Goal: Transaction & Acquisition: Purchase product/service

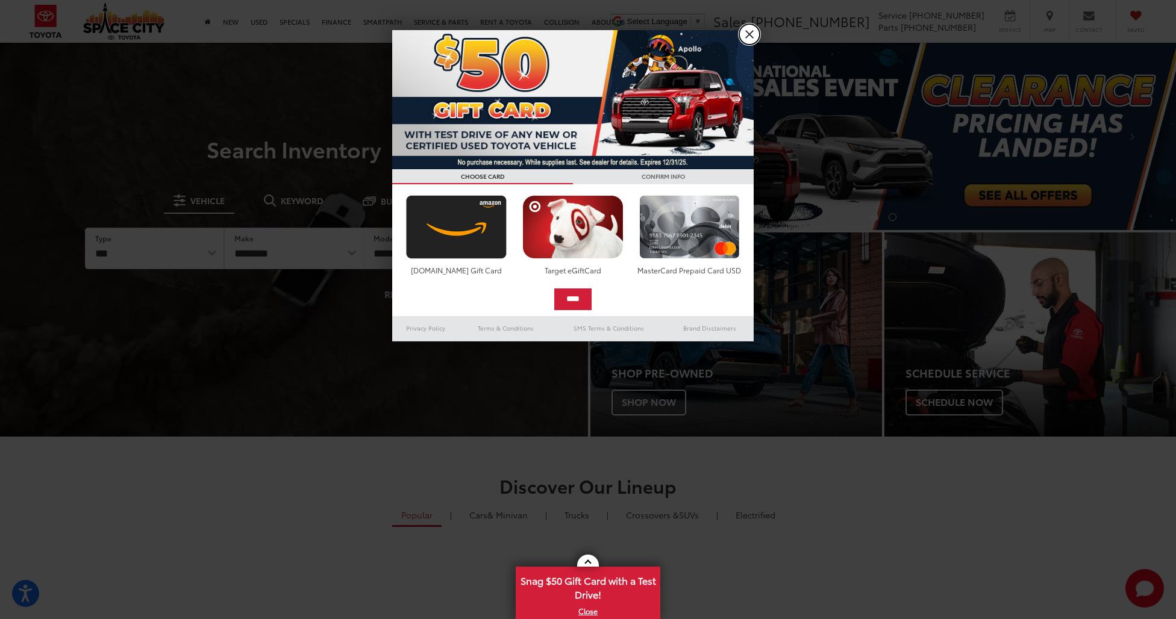
click at [750, 31] on link "X" at bounding box center [749, 34] width 20 height 20
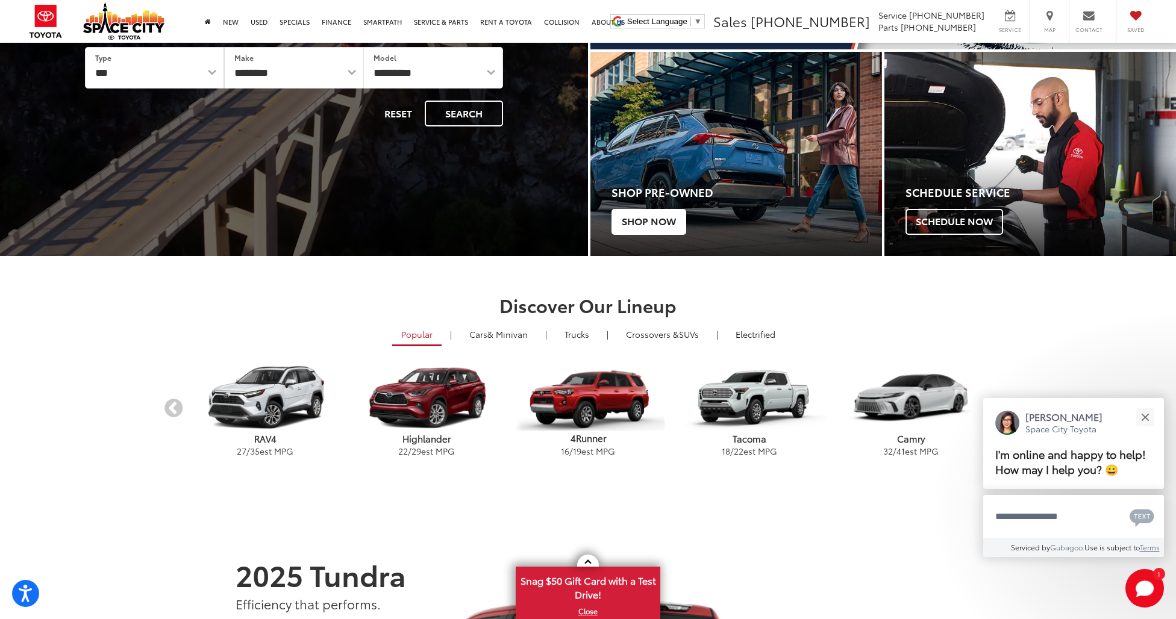
scroll to position [241, 0]
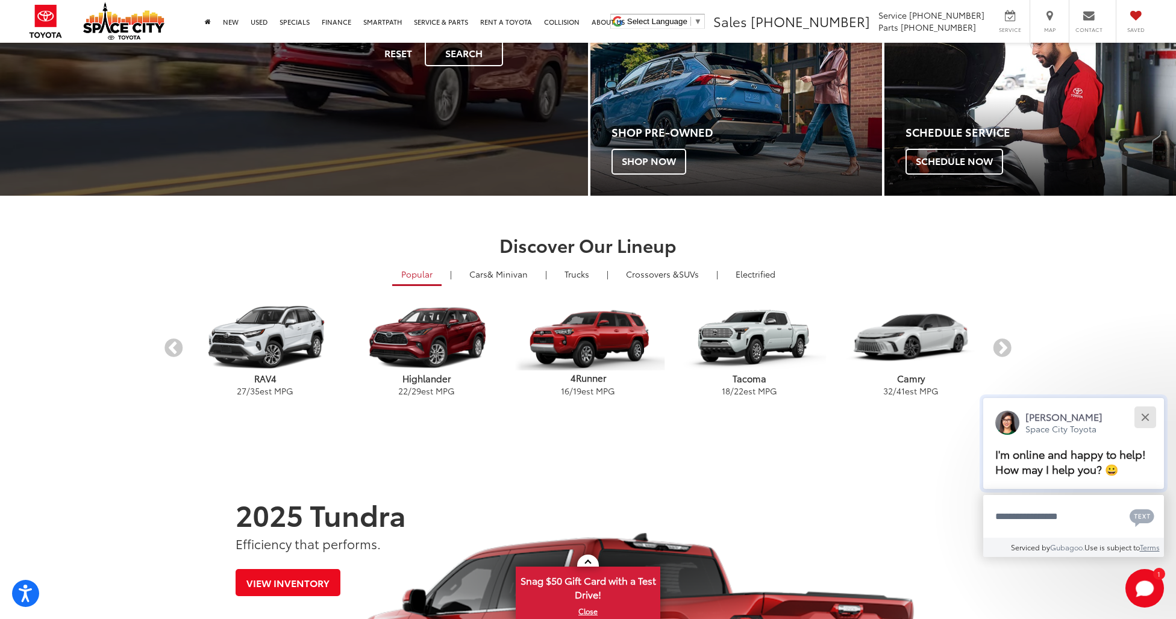
click at [1146, 419] on button "Close" at bounding box center [1145, 417] width 26 height 26
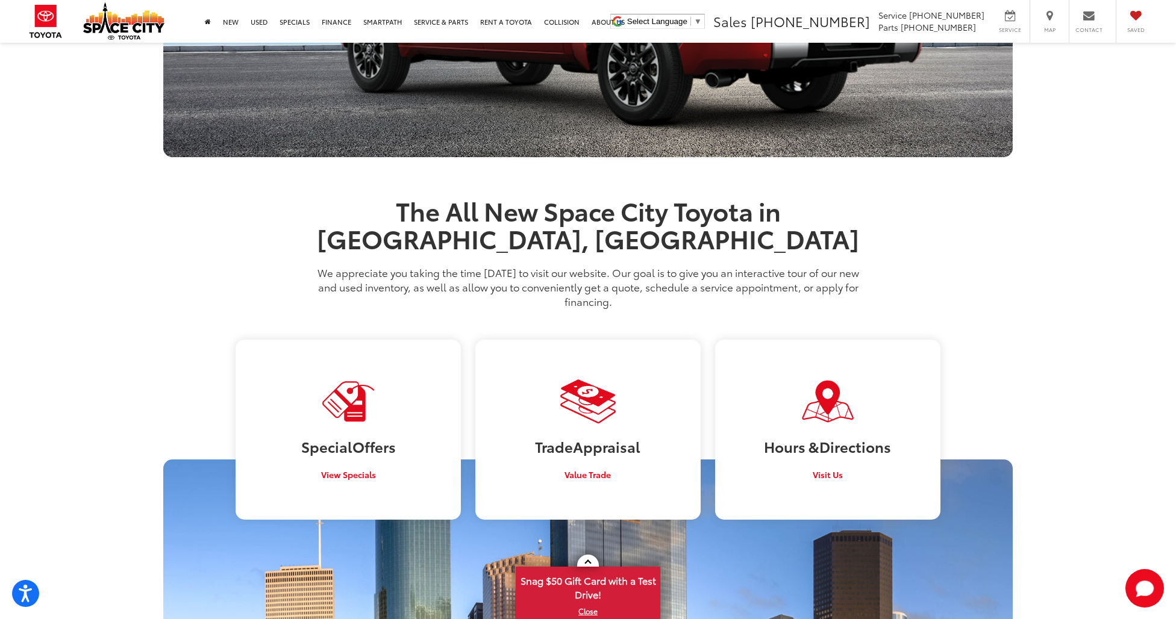
scroll to position [964, 0]
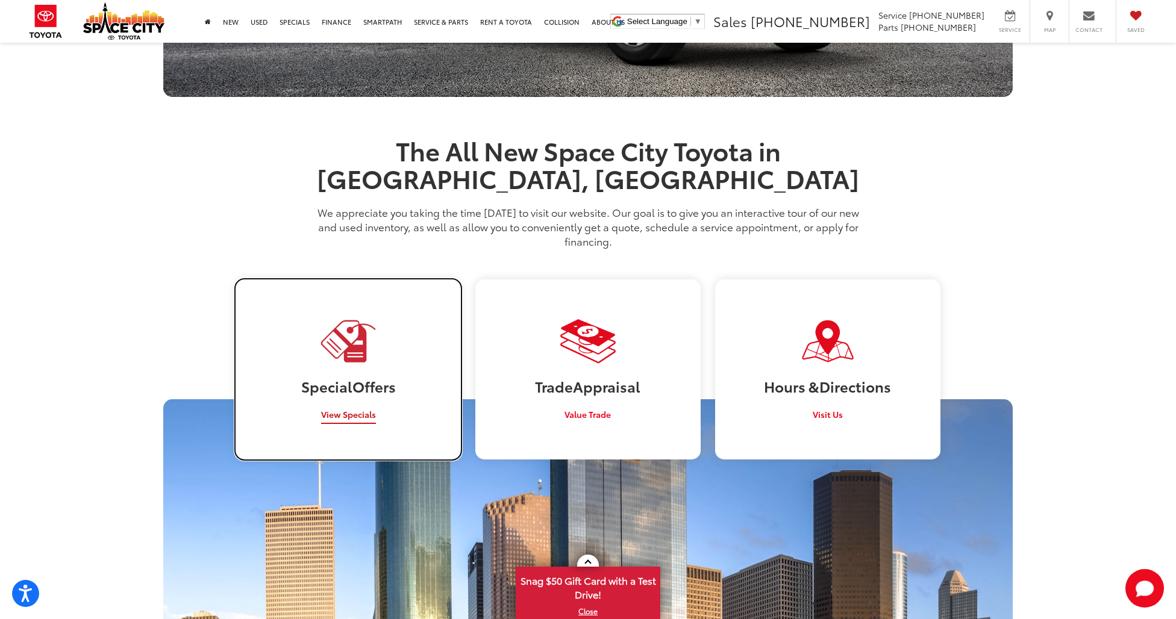
click at [365, 408] on span "View Specials" at bounding box center [348, 414] width 55 height 12
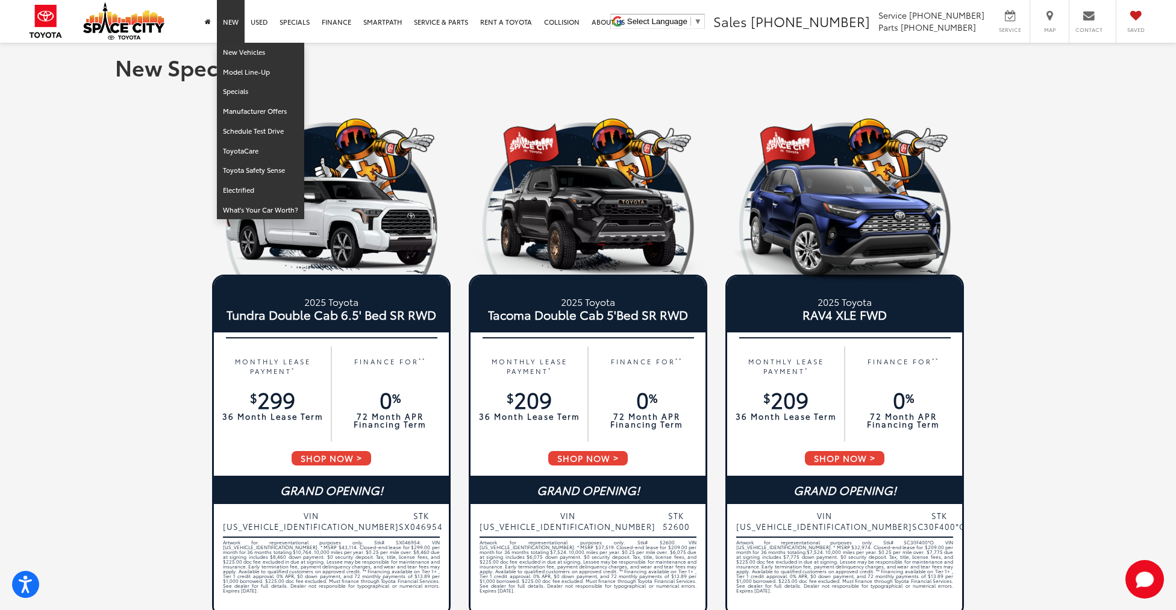
click at [225, 19] on link "New" at bounding box center [231, 21] width 28 height 43
click at [235, 59] on link "New Vehicles" at bounding box center [260, 53] width 87 height 20
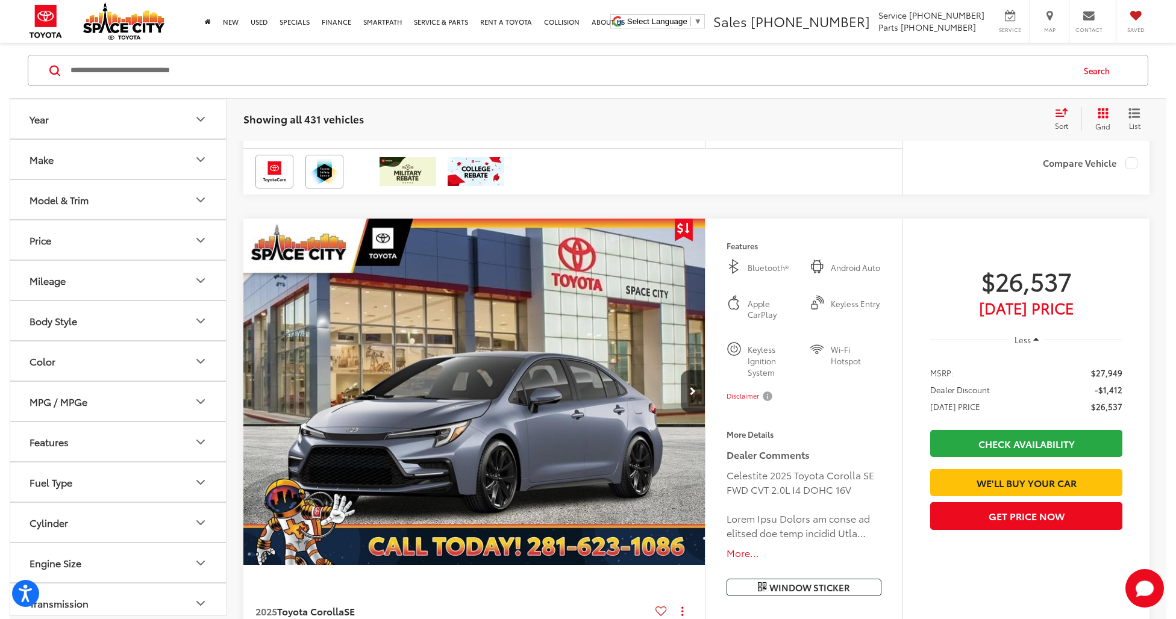
scroll to position [6203, 0]
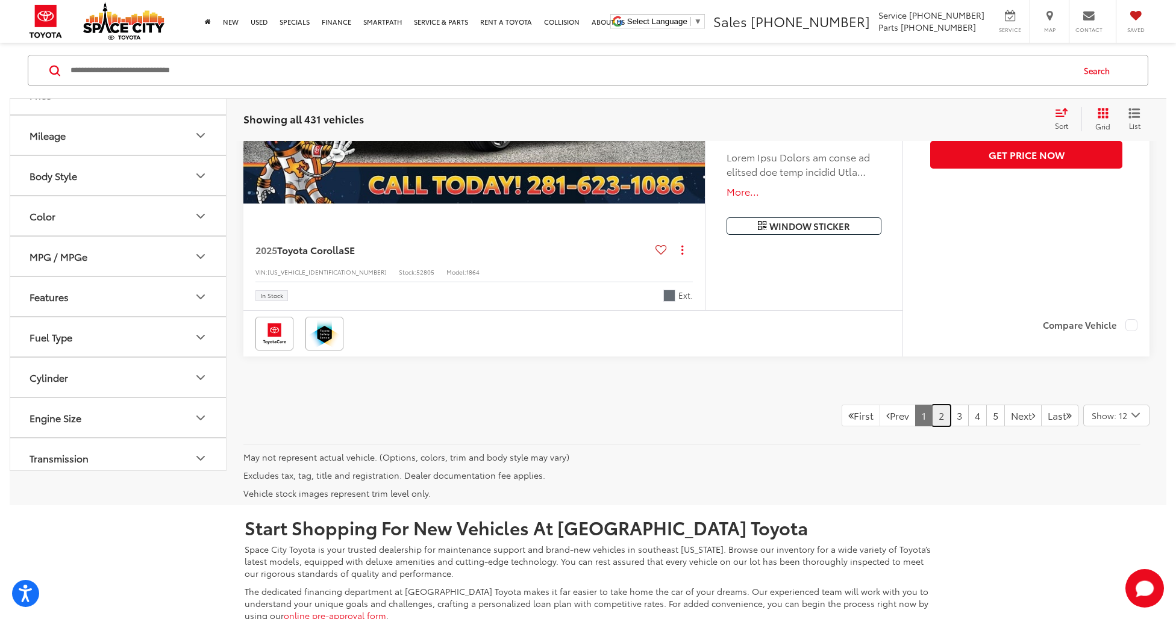
click at [932, 426] on link "2" at bounding box center [941, 416] width 19 height 22
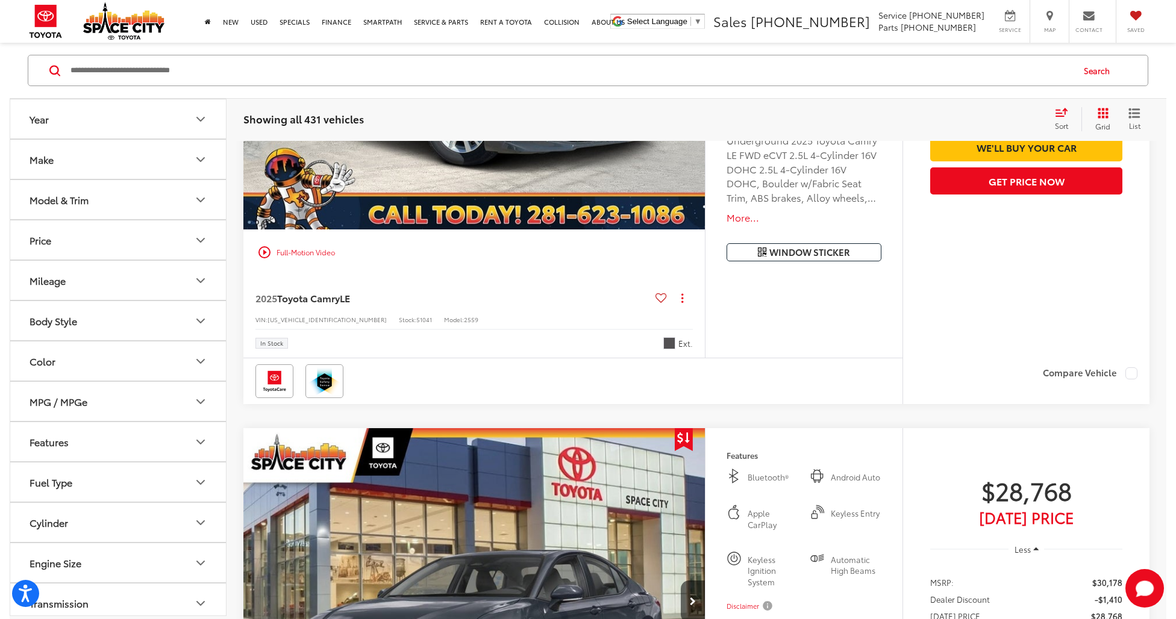
scroll to position [659, 0]
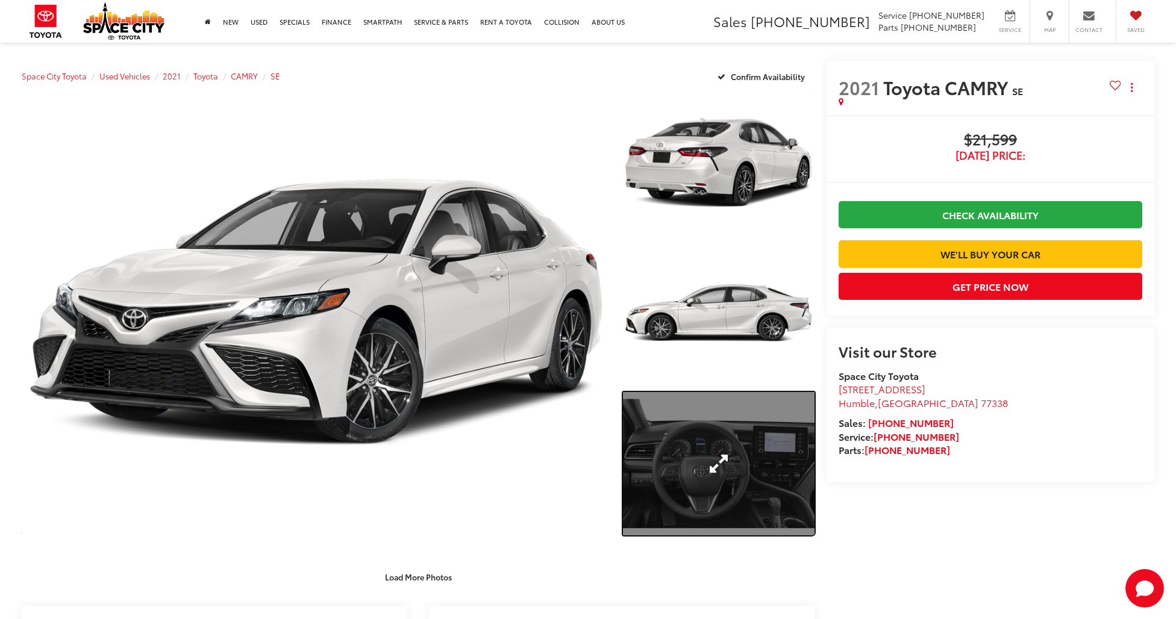
click at [703, 449] on link "Expand Photo 3" at bounding box center [719, 464] width 192 height 144
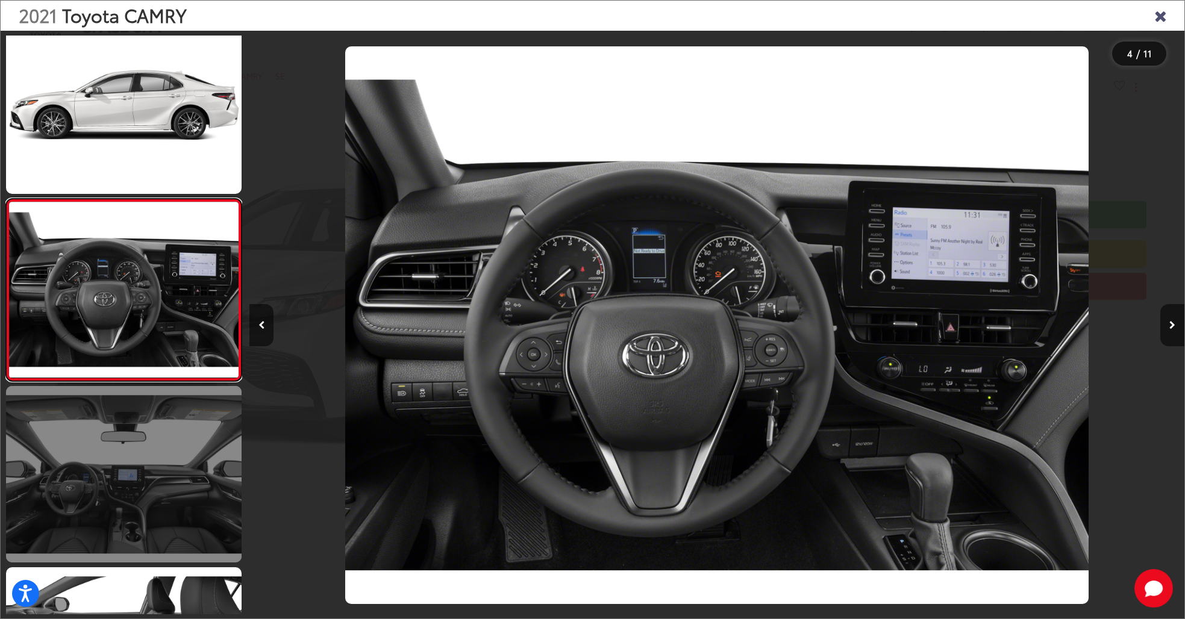
scroll to position [442, 0]
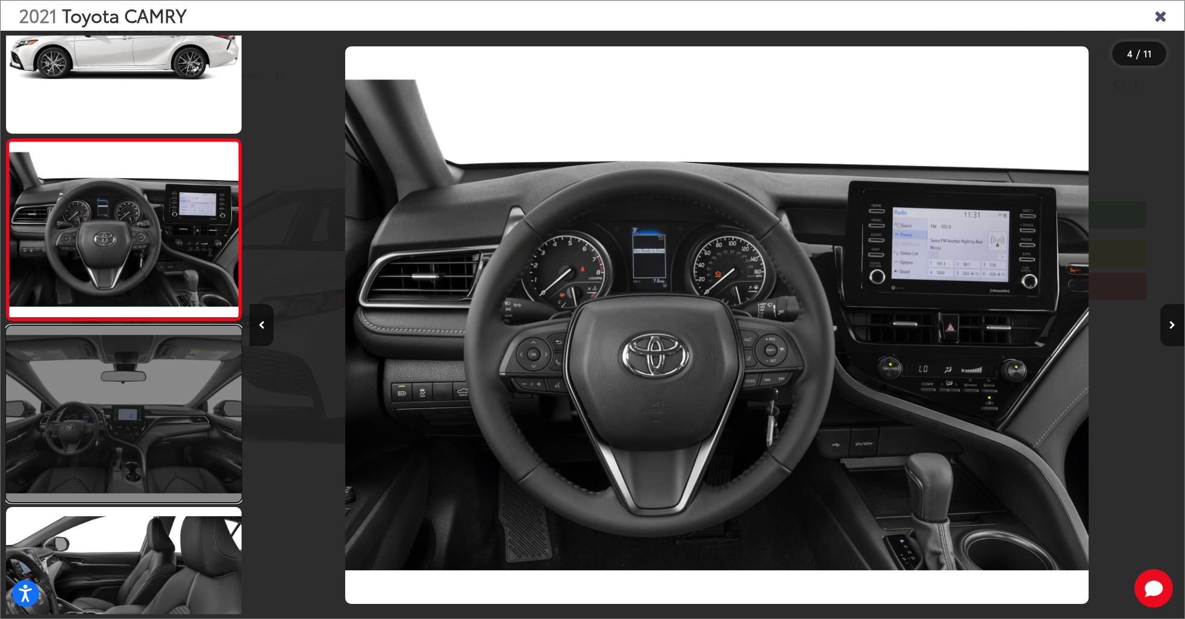
click at [139, 407] on link at bounding box center [123, 414] width 235 height 176
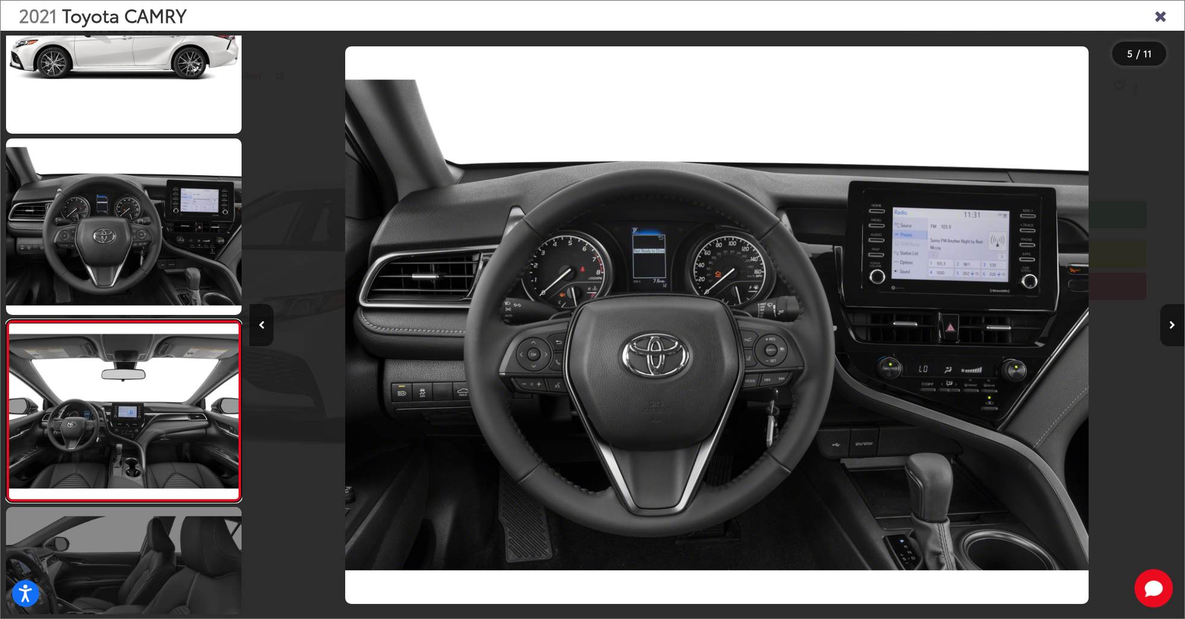
scroll to position [0, 3739]
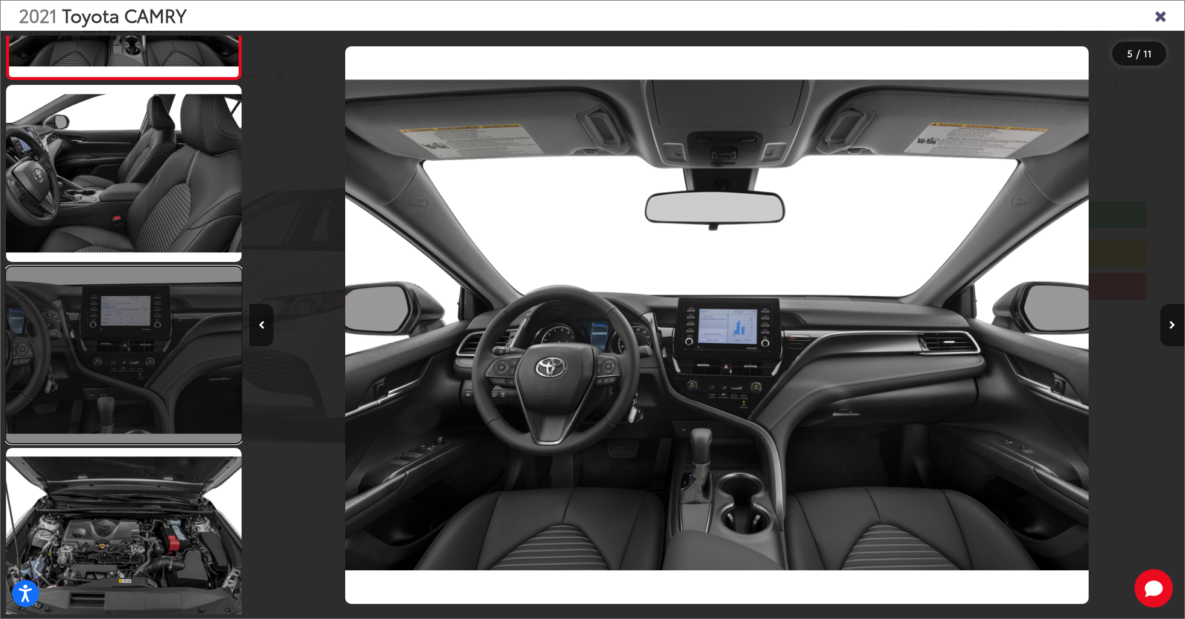
click at [159, 398] on link at bounding box center [123, 355] width 235 height 176
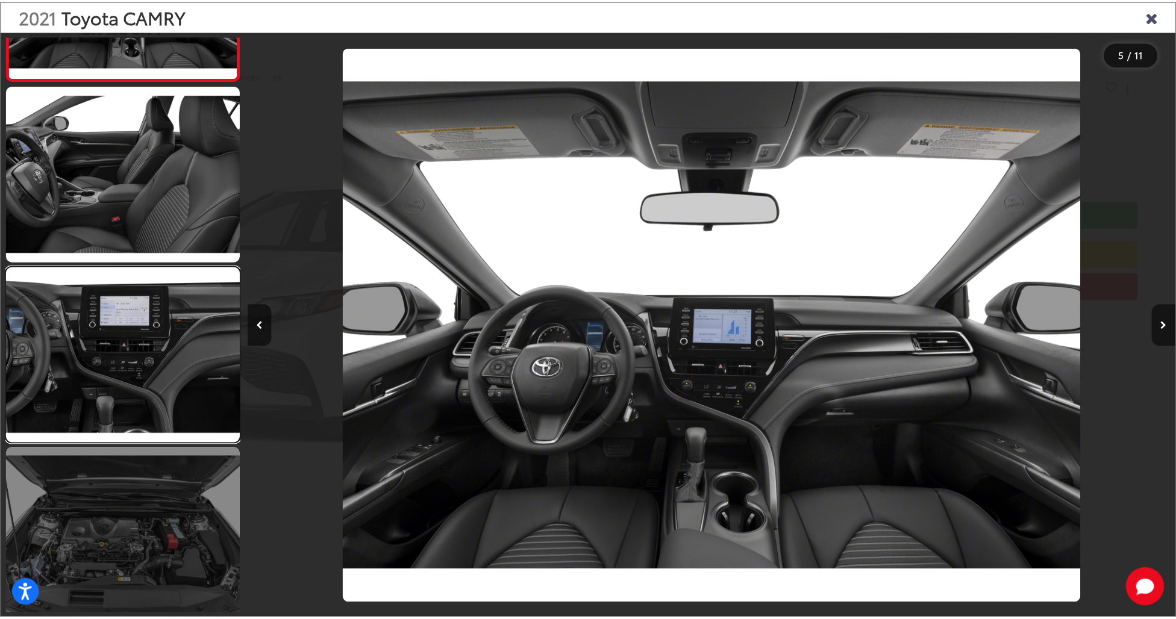
scroll to position [0, 5608]
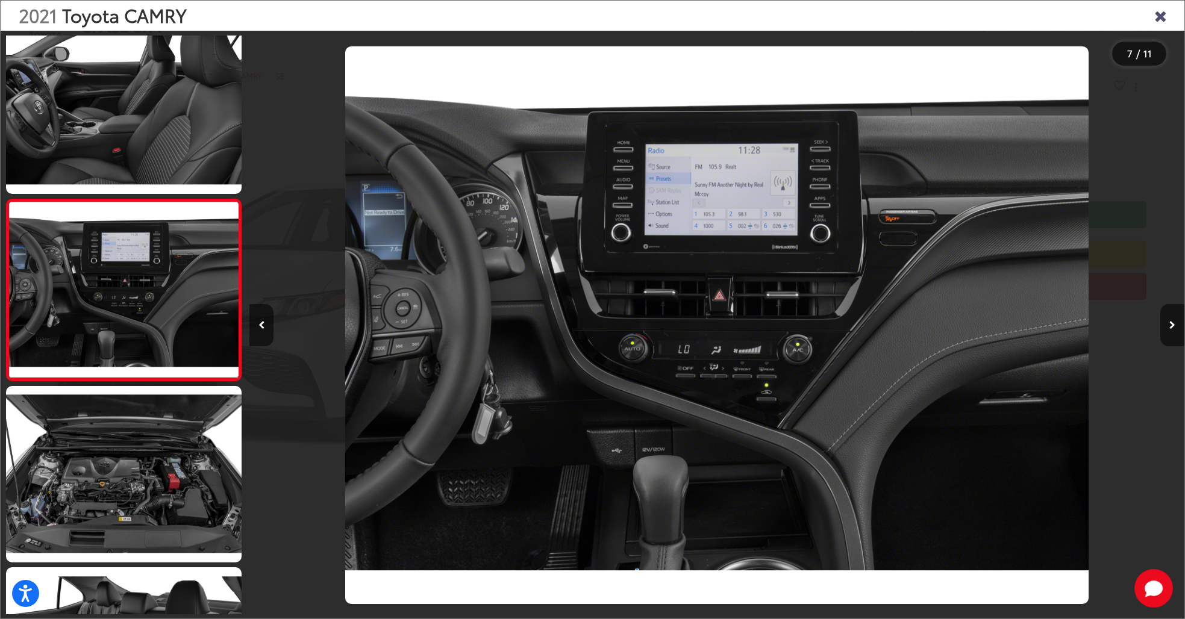
click at [1156, 15] on icon "Close gallery" at bounding box center [1160, 15] width 12 height 16
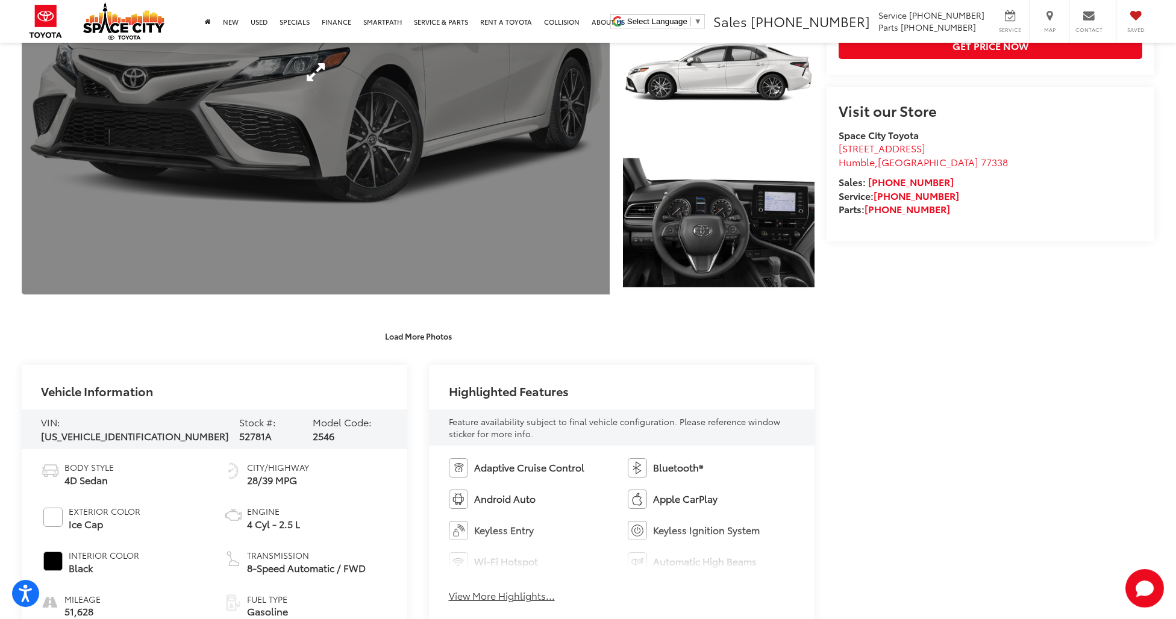
scroll to position [542, 0]
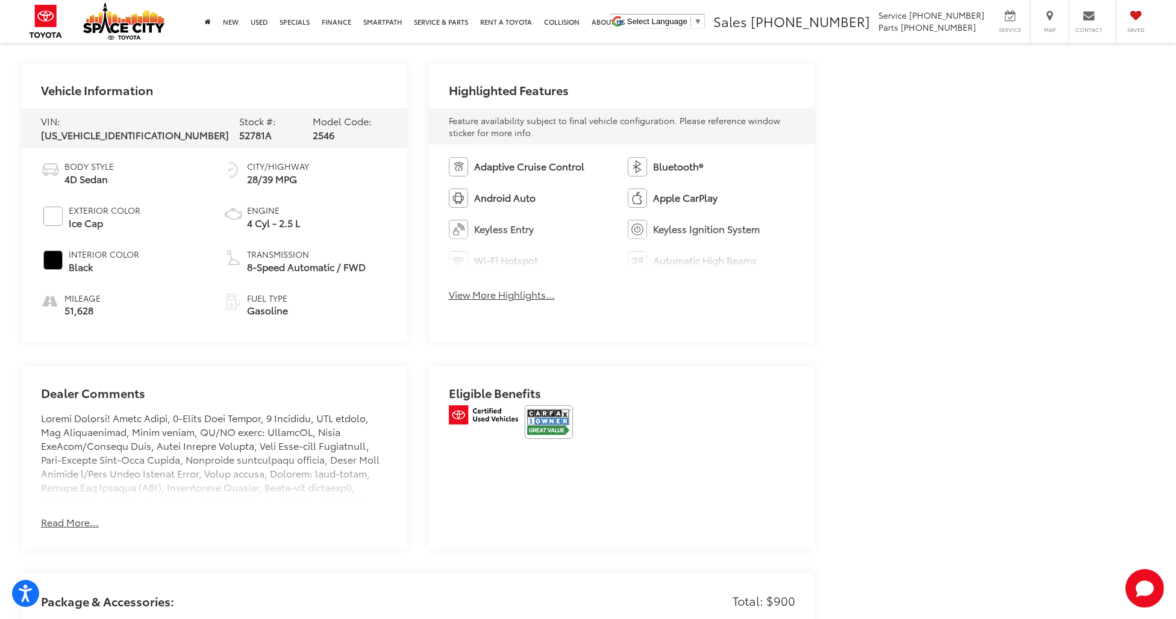
click at [57, 516] on button "Read More..." at bounding box center [70, 523] width 58 height 14
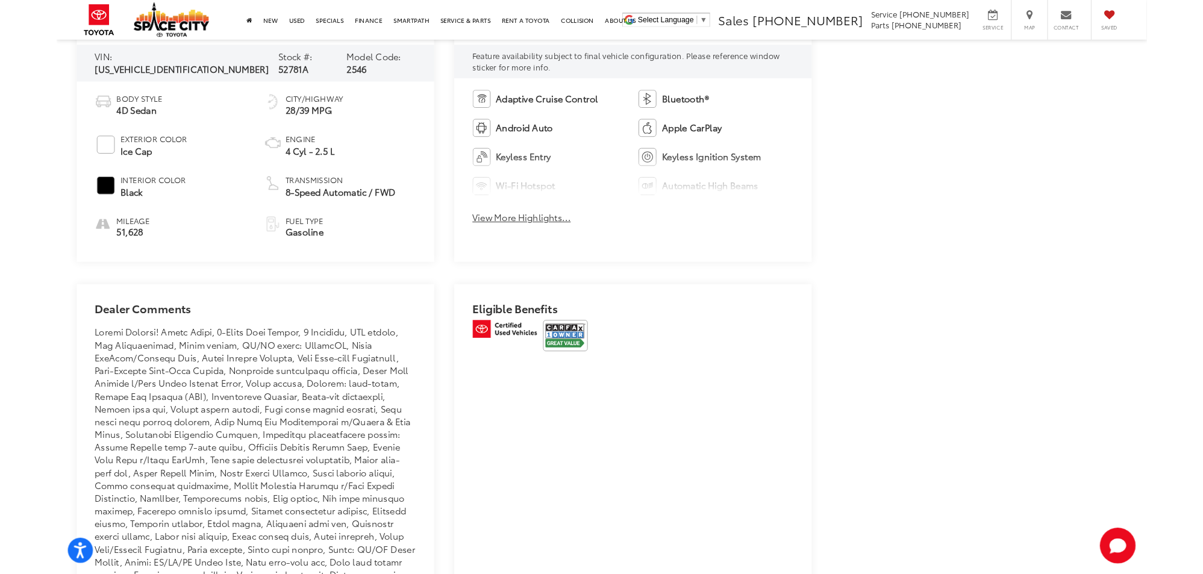
scroll to position [0, 0]
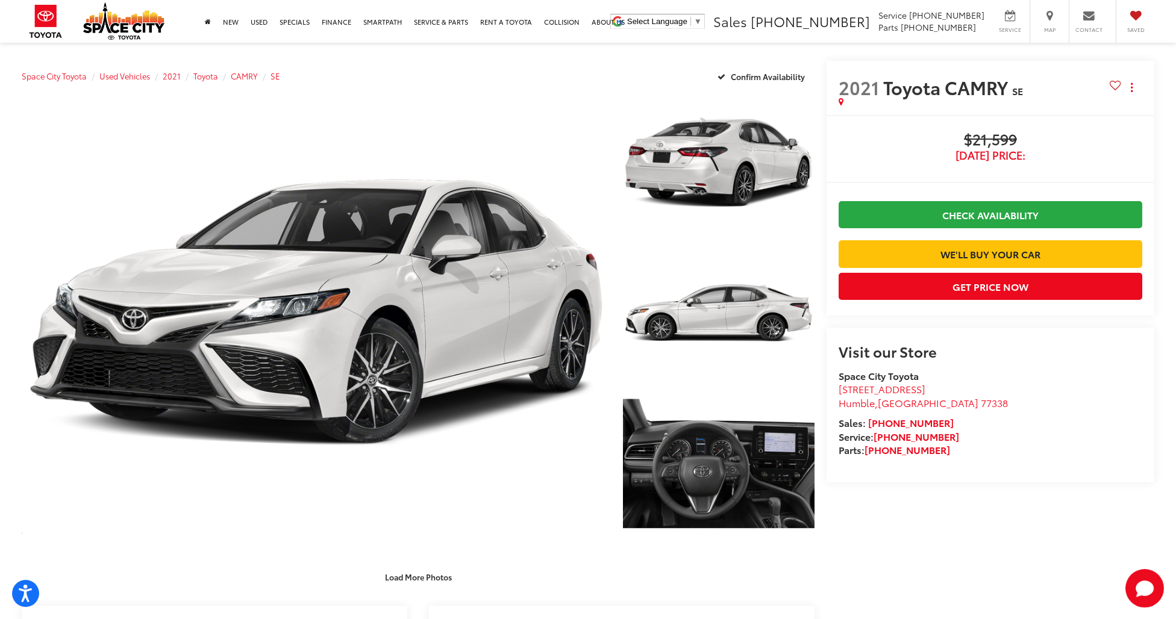
click at [838, 234] on capital-one-entry-button at bounding box center [838, 234] width 0 height 0
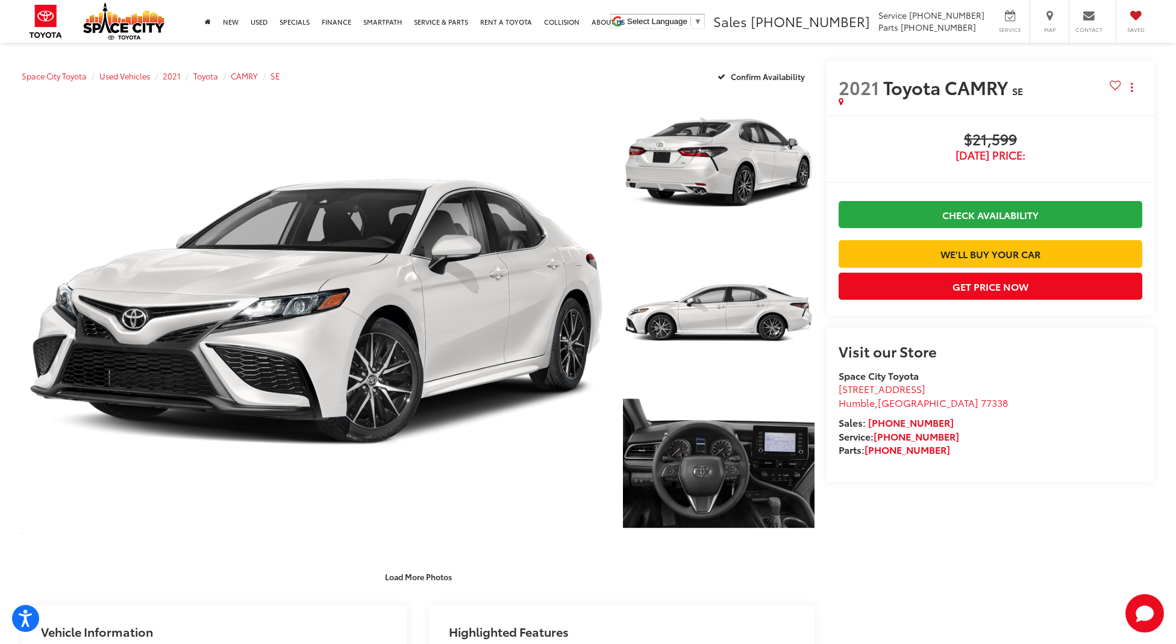
click at [838, 234] on capital-one-entry-button at bounding box center [838, 234] width 0 height 0
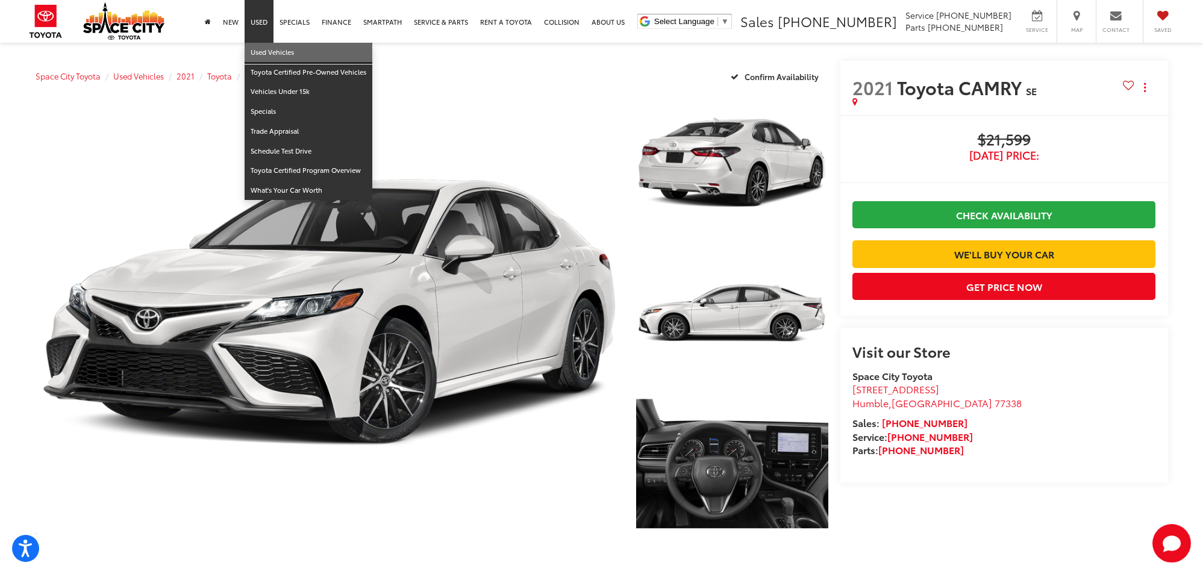
click at [263, 52] on link "Used Vehicles" at bounding box center [309, 53] width 128 height 20
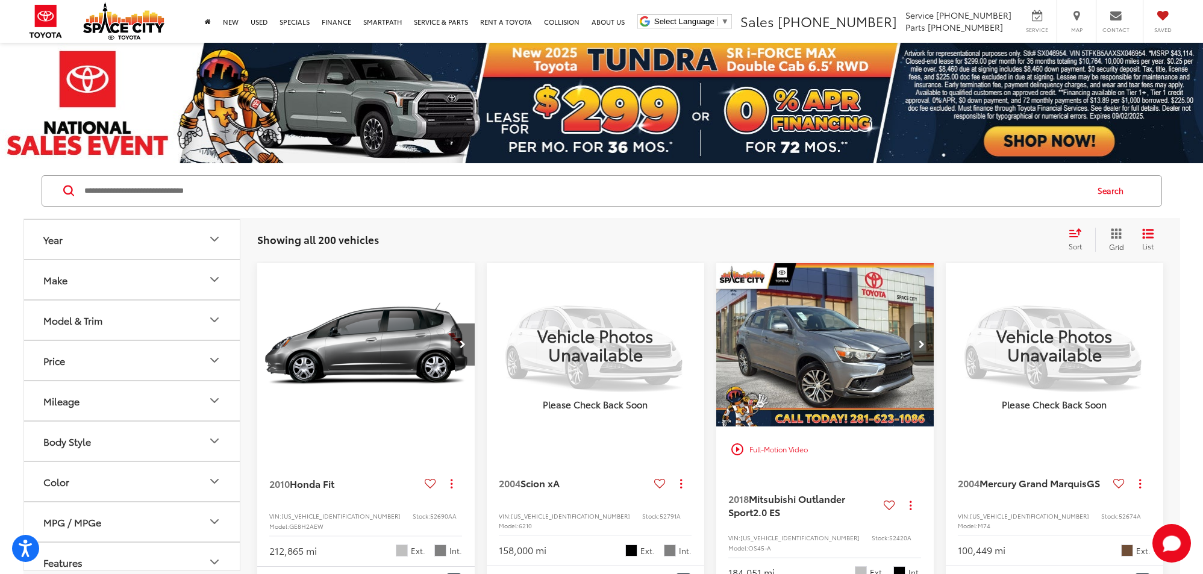
scroll to position [120, 0]
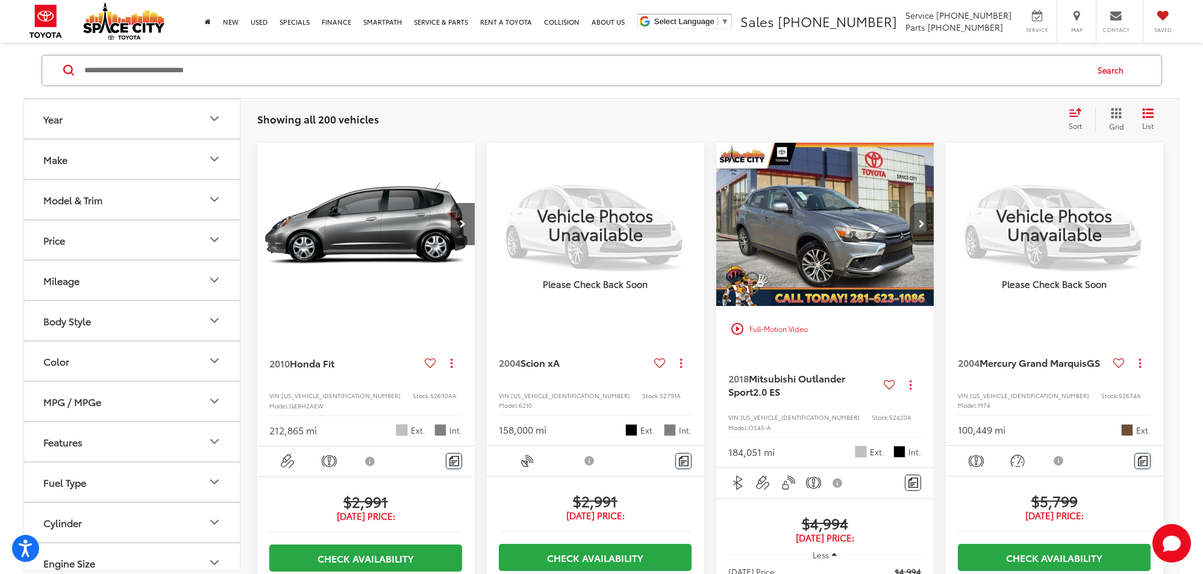
click at [218, 159] on icon "Make" at bounding box center [214, 159] width 14 height 14
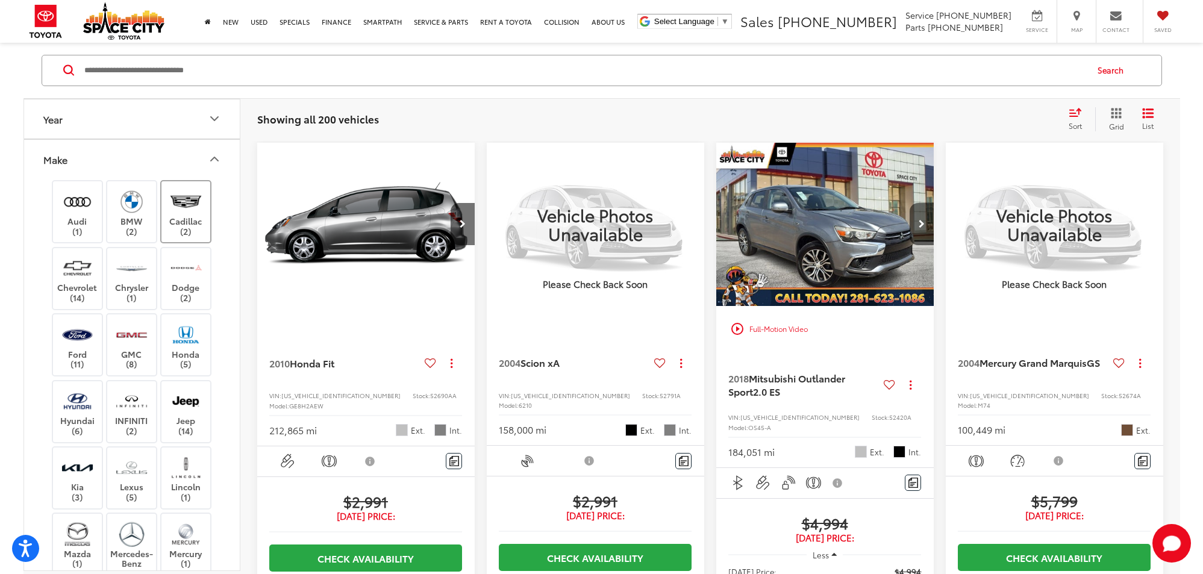
scroll to position [60, 0]
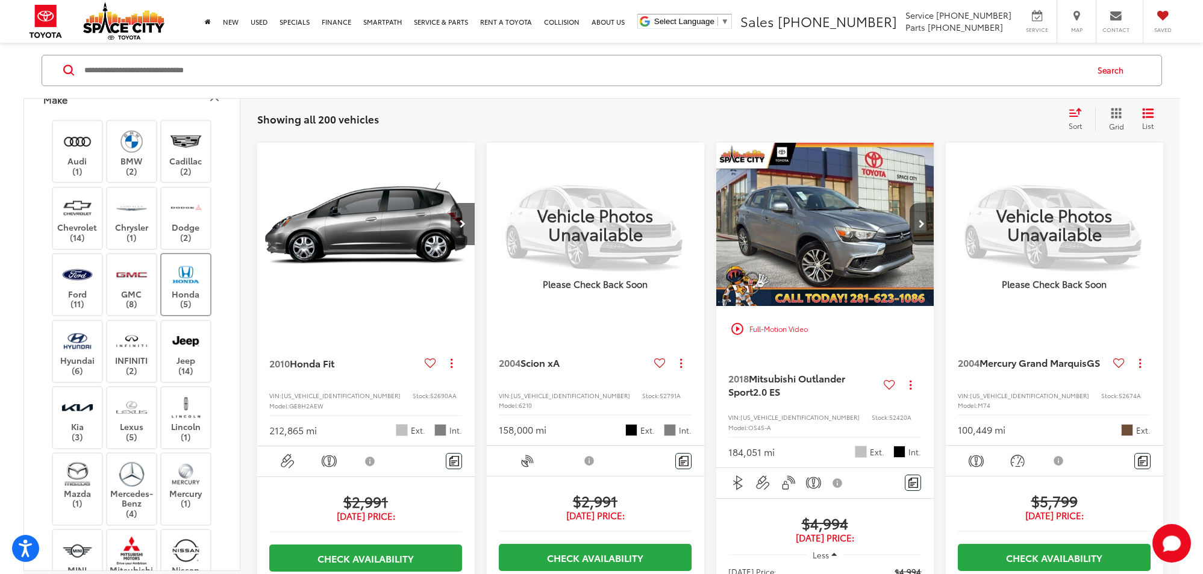
click at [180, 285] on img at bounding box center [185, 274] width 33 height 28
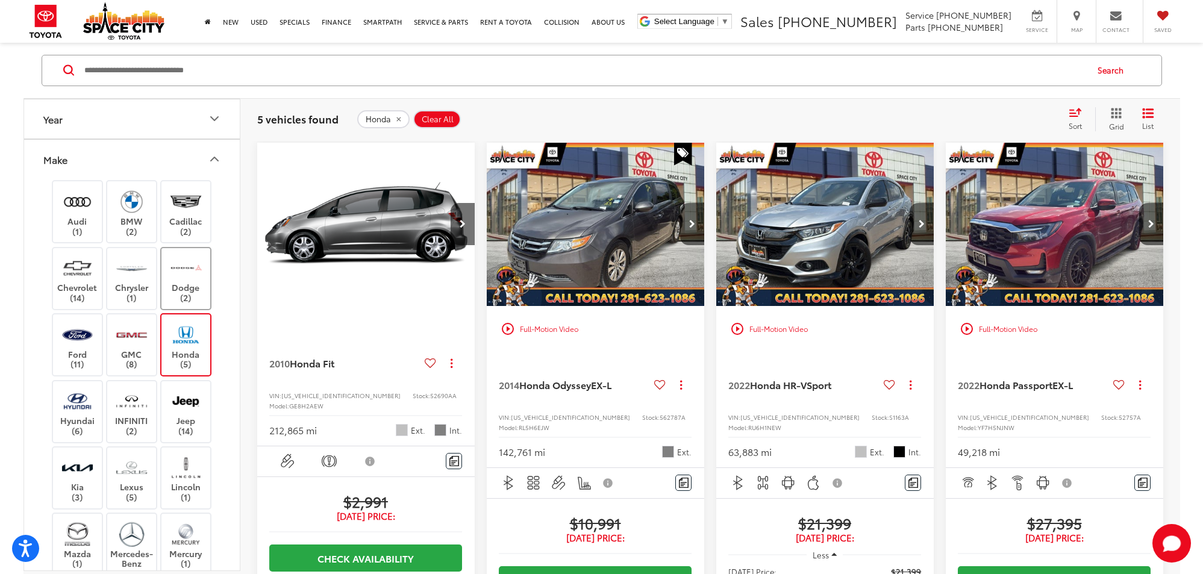
scroll to position [301, 0]
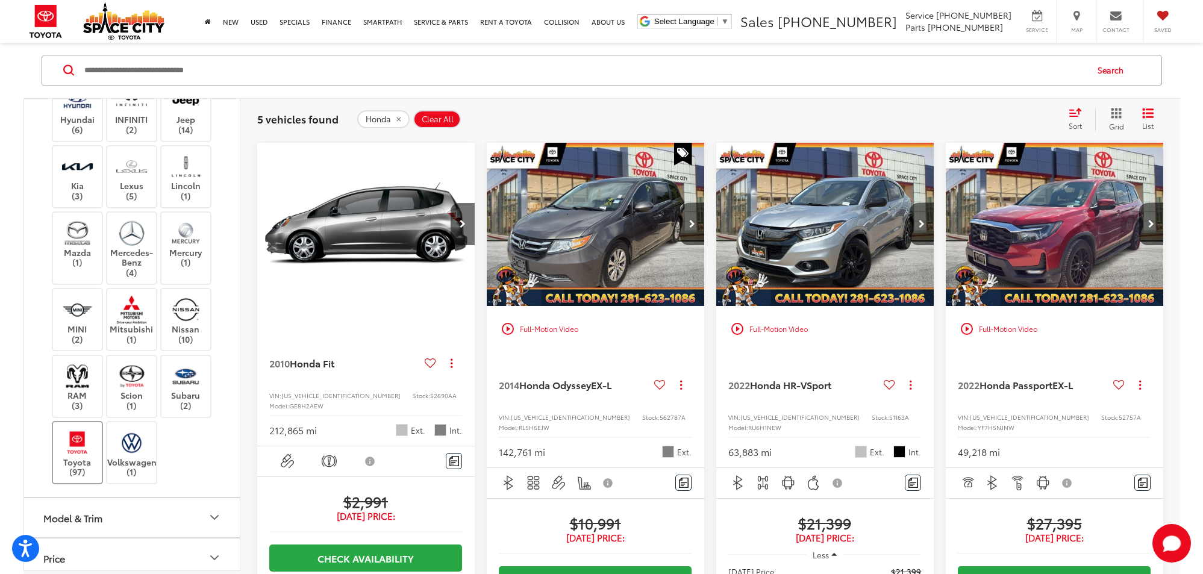
click at [68, 455] on img at bounding box center [77, 442] width 33 height 28
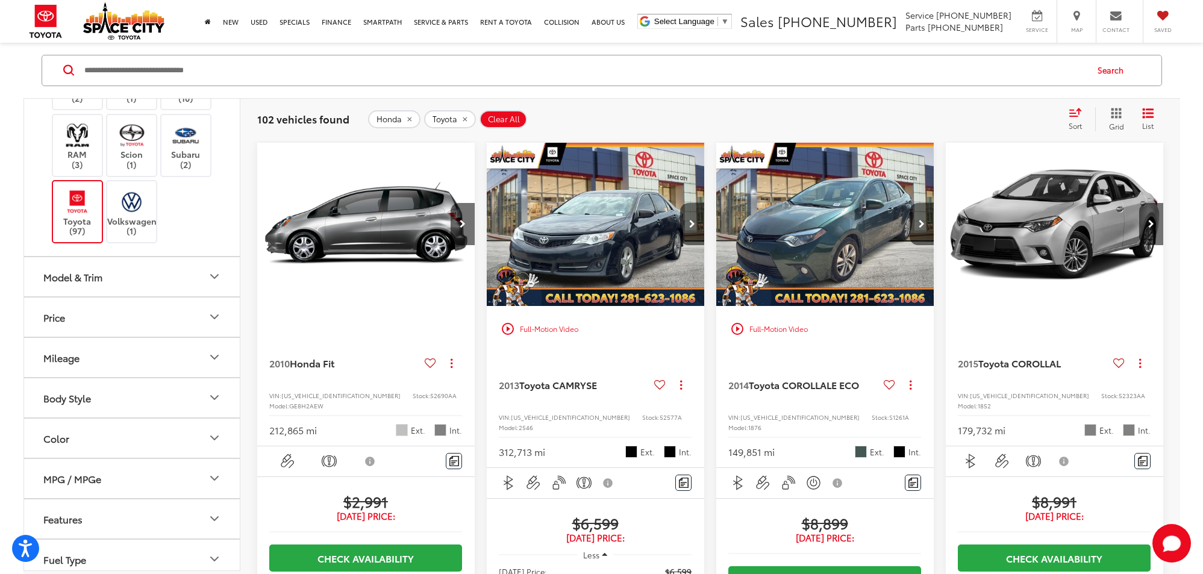
scroll to position [602, 0]
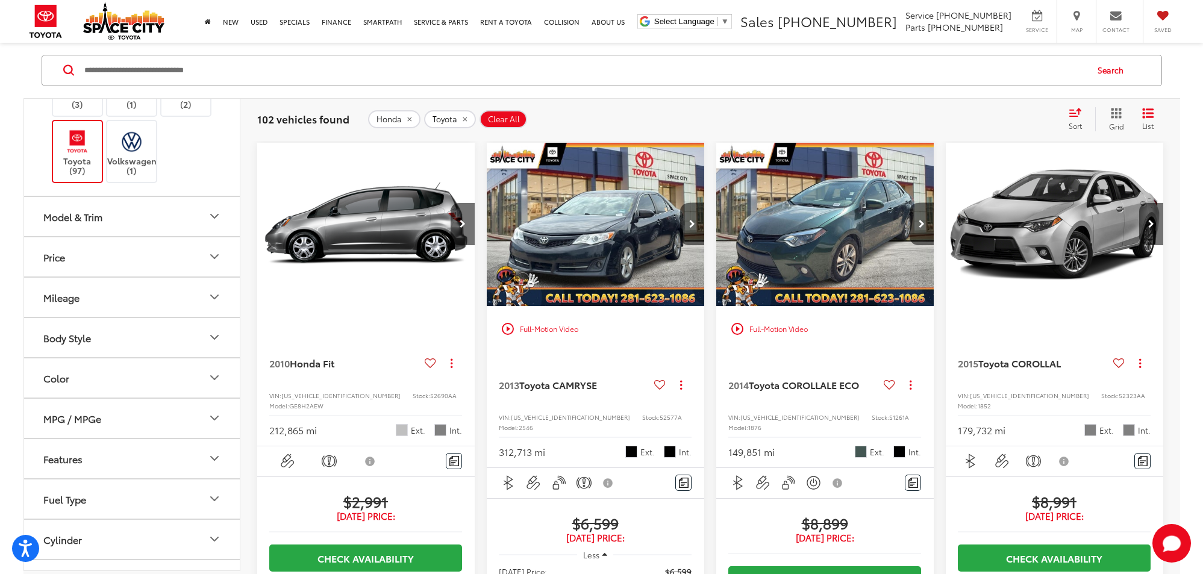
click at [207, 263] on icon "Price" at bounding box center [214, 257] width 14 height 14
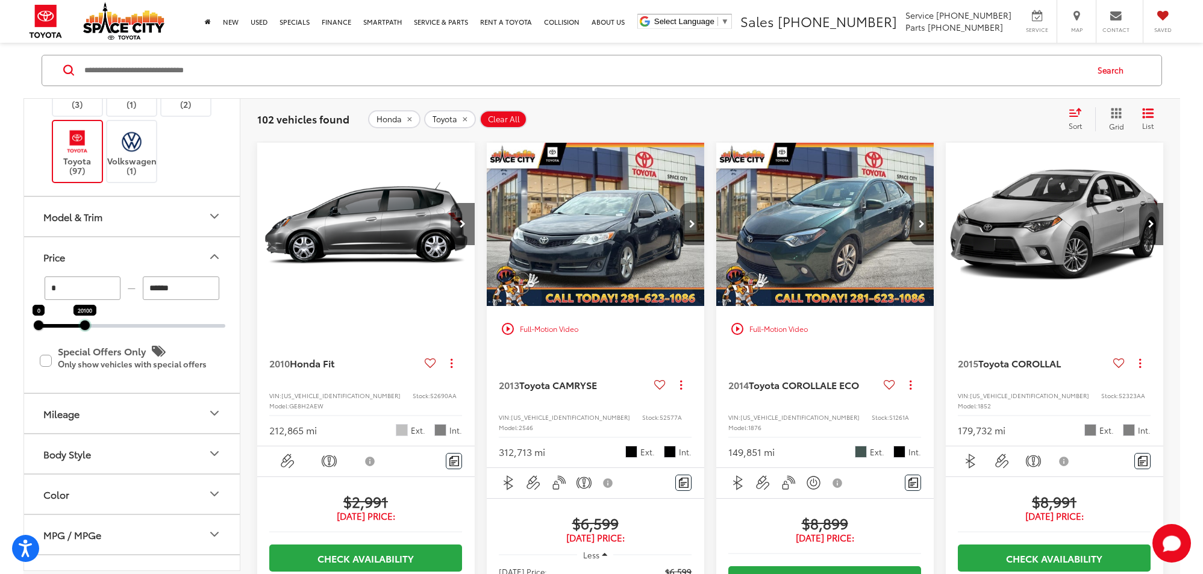
drag, startPoint x: 224, startPoint y: 328, endPoint x: 84, endPoint y: 322, distance: 140.4
click at [84, 322] on div at bounding box center [84, 325] width 10 height 10
type input "******"
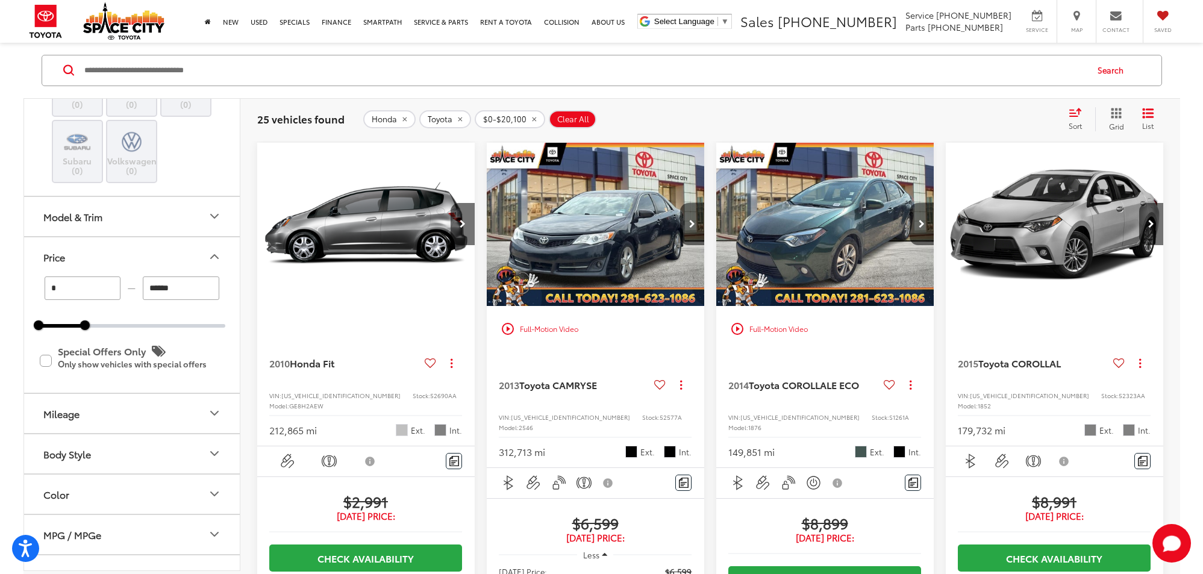
click at [1062, 109] on div "Sort" at bounding box center [1078, 119] width 33 height 24
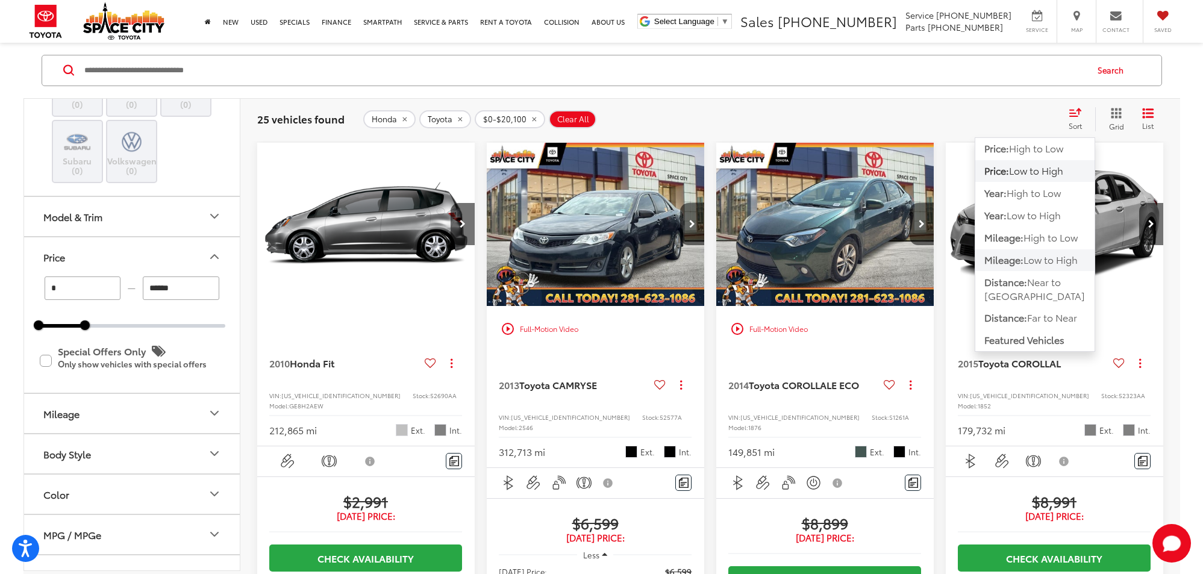
click at [1024, 262] on span "Low to High" at bounding box center [1050, 260] width 54 height 14
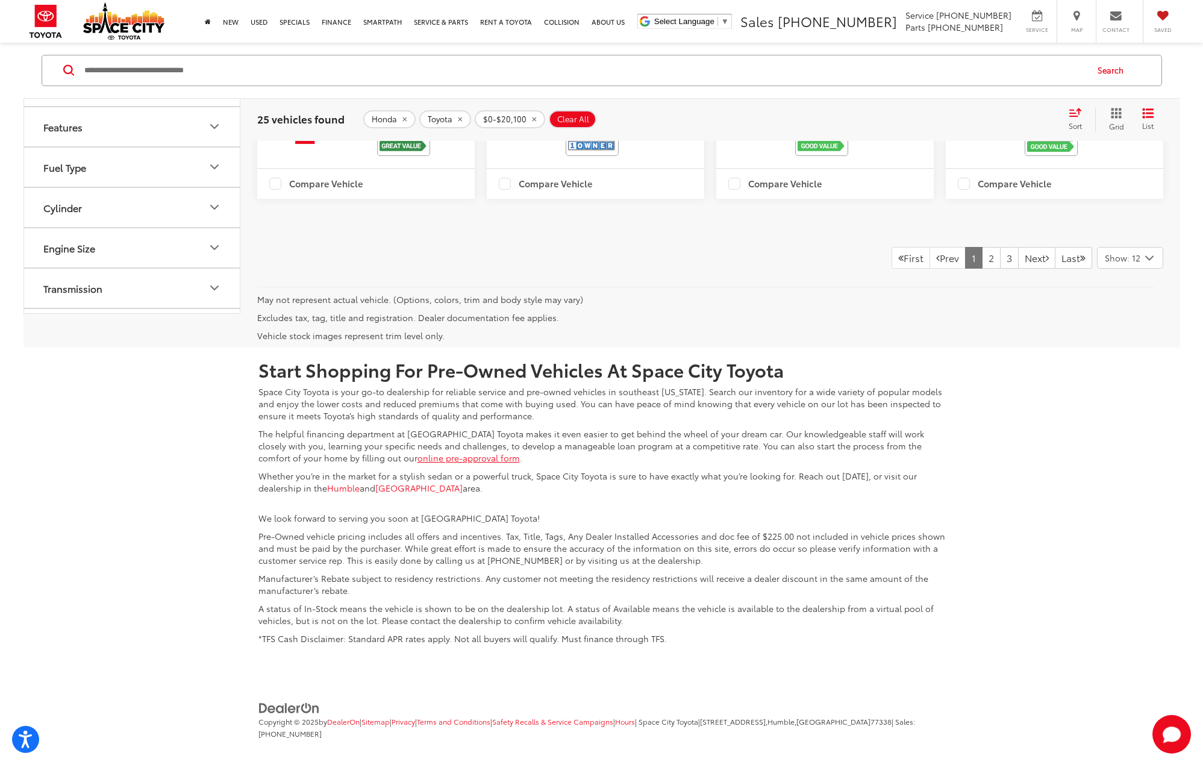
scroll to position [2108, 0]
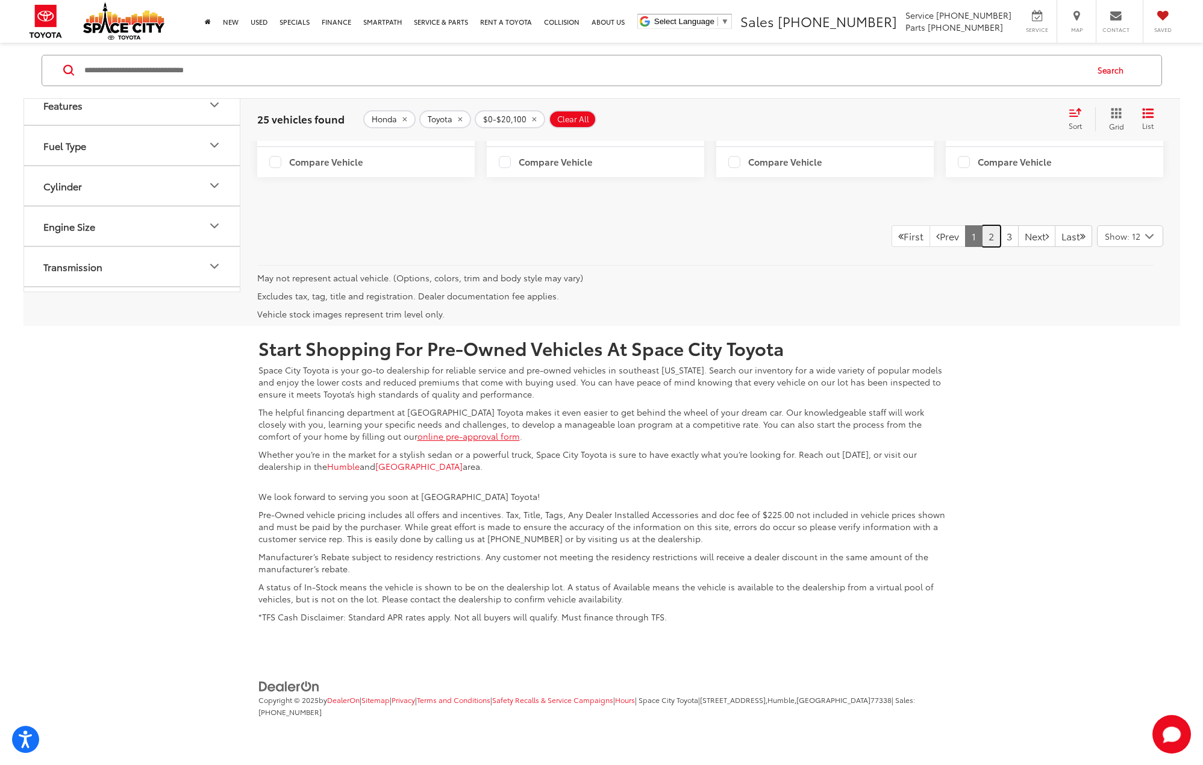
click at [982, 247] on link "2" at bounding box center [991, 236] width 19 height 22
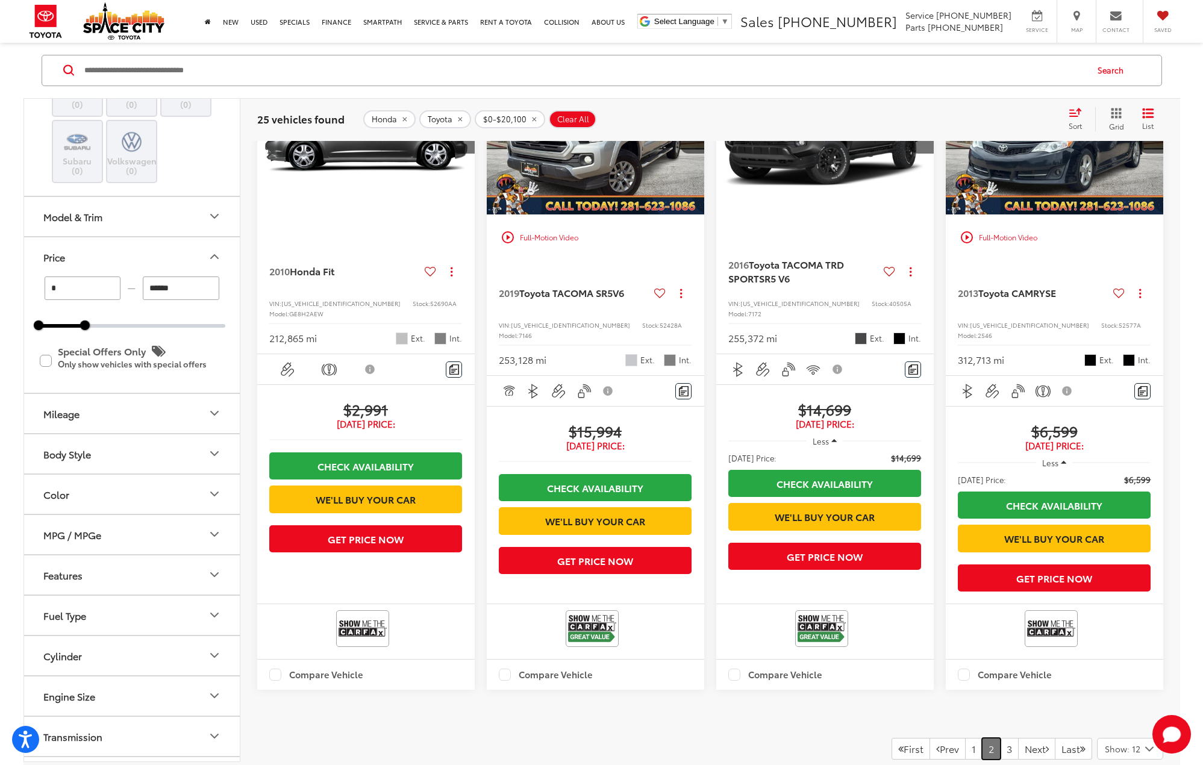
scroll to position [1927, 0]
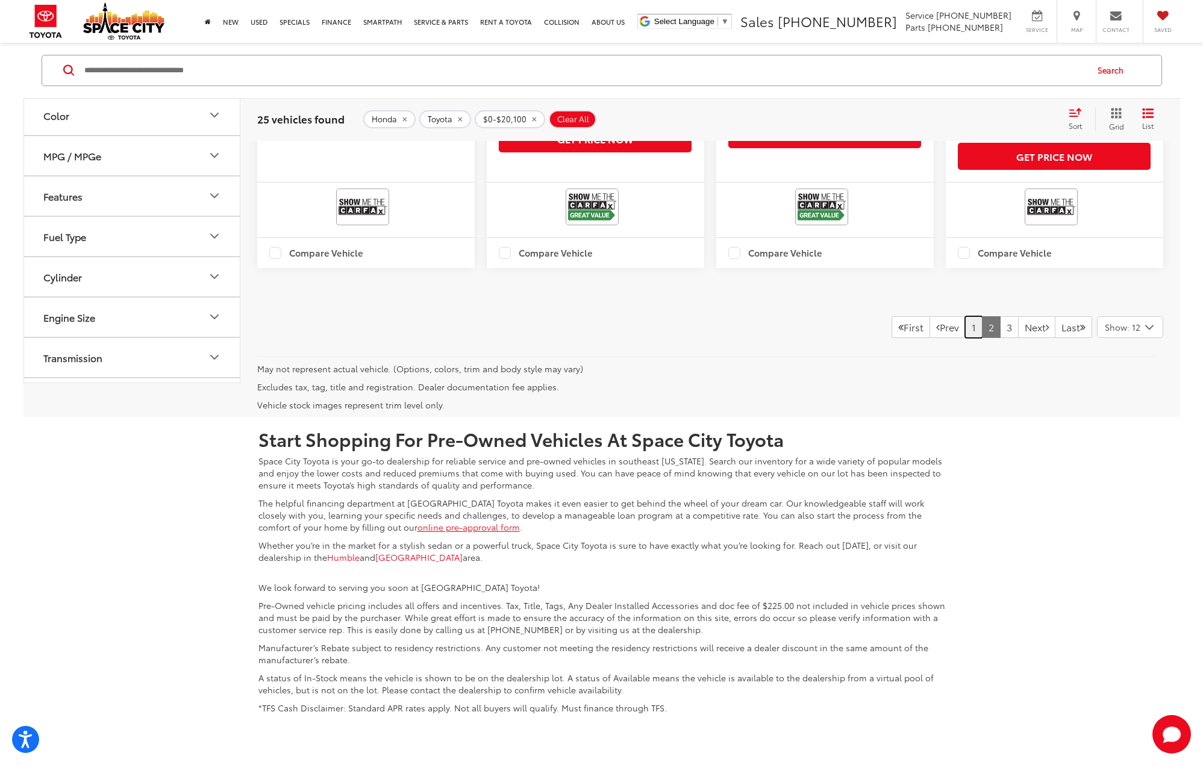
click at [965, 338] on link "1" at bounding box center [973, 327] width 17 height 22
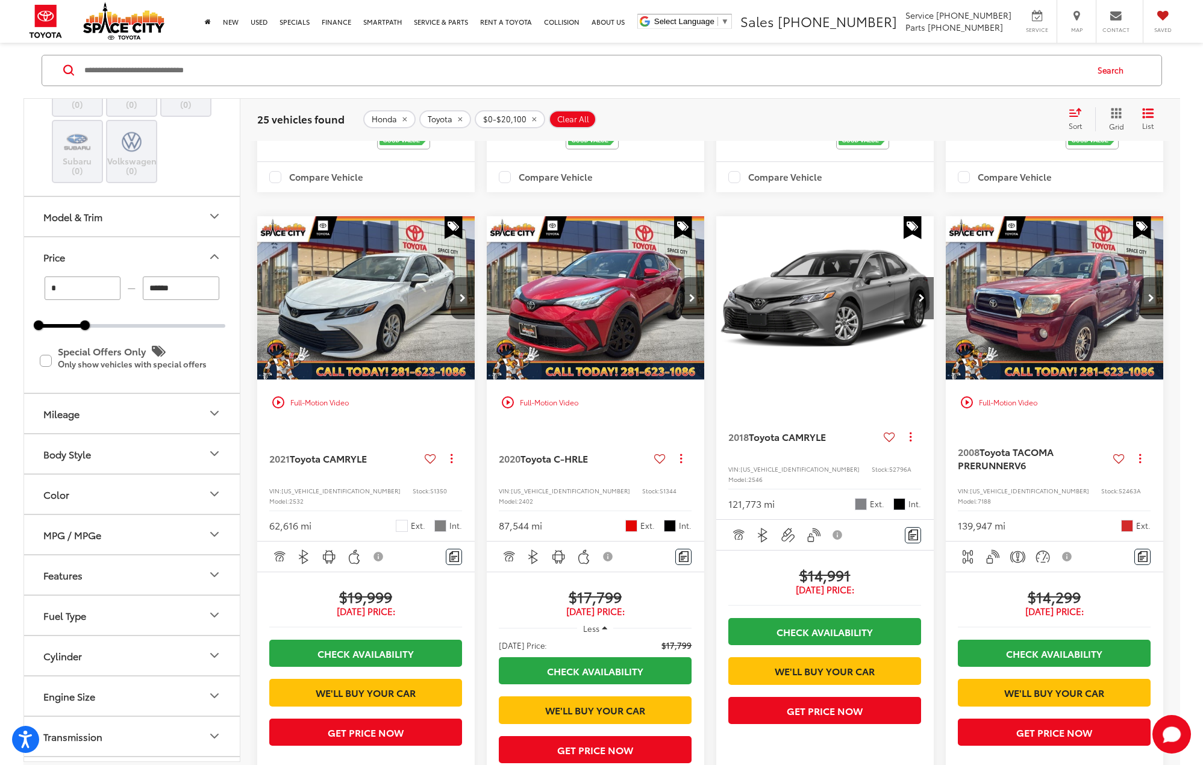
scroll to position [1445, 0]
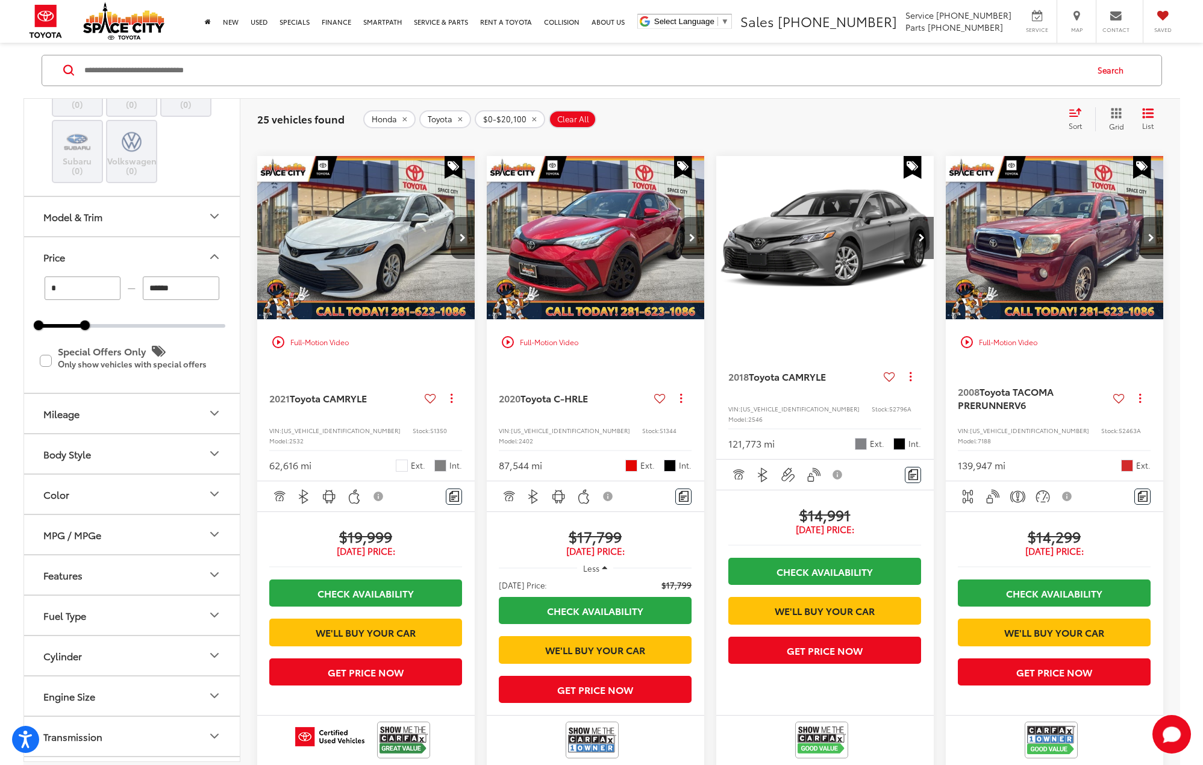
click at [341, 320] on img "2021 Toyota CAMRY LE 0" at bounding box center [366, 238] width 219 height 164
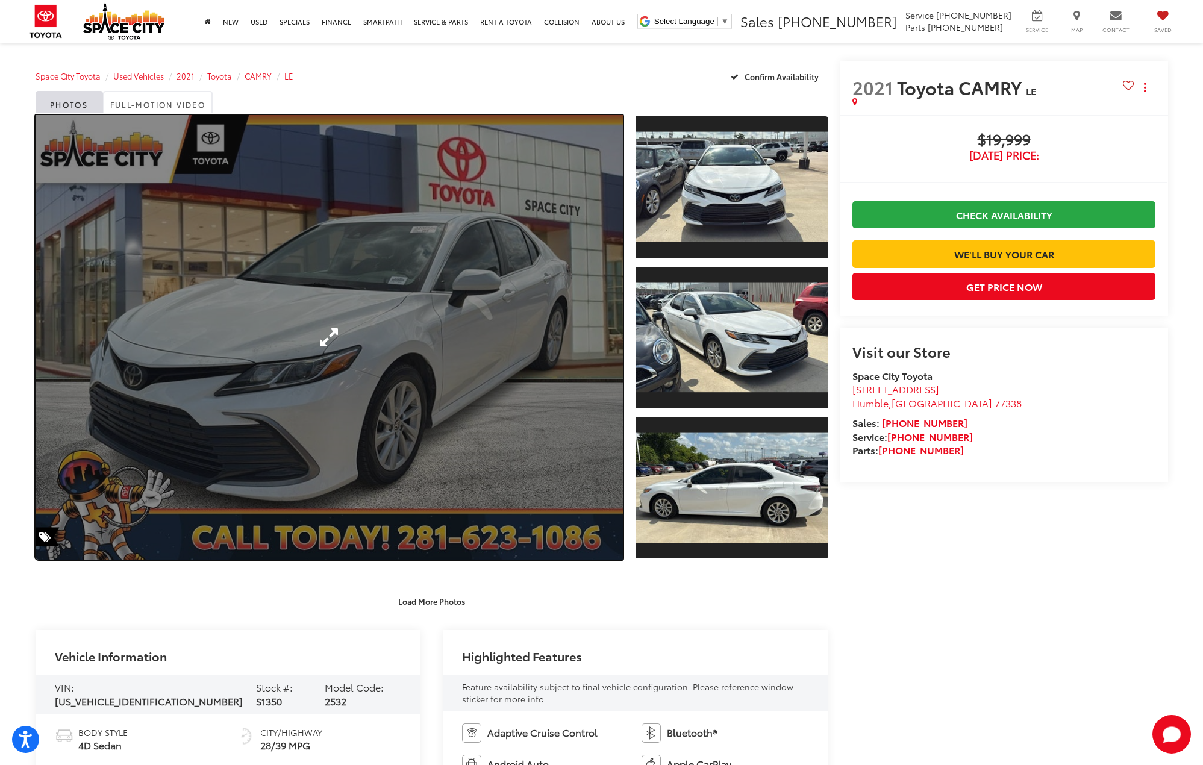
click at [368, 322] on link "Expand Photo 0" at bounding box center [330, 337] width 588 height 444
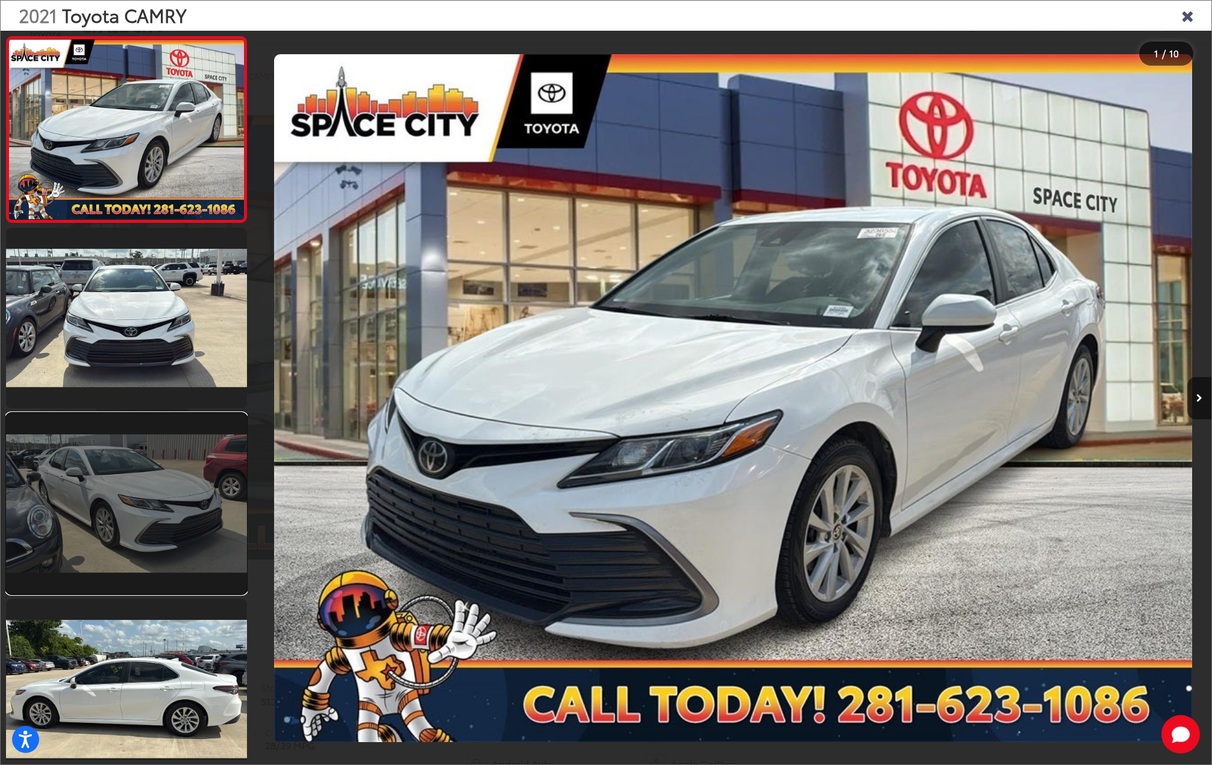
click at [180, 499] on link at bounding box center [126, 503] width 241 height 181
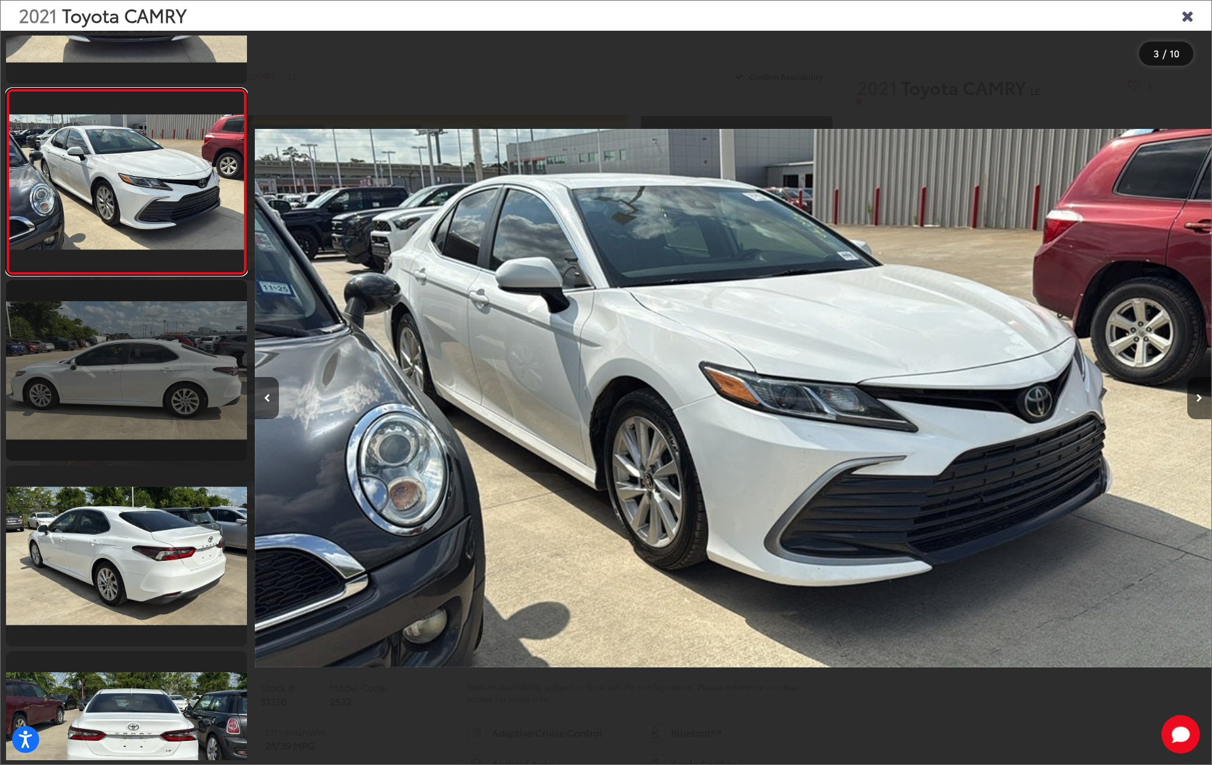
scroll to position [439, 0]
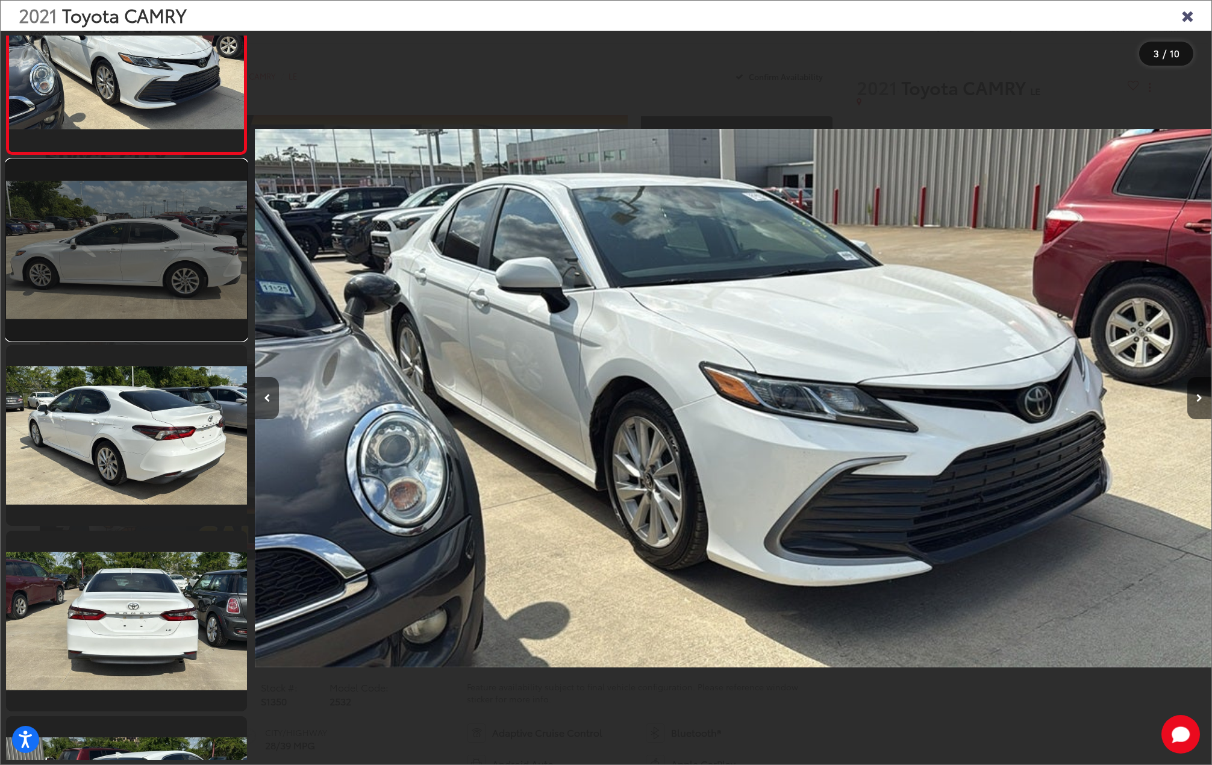
click at [172, 277] on link at bounding box center [126, 250] width 241 height 181
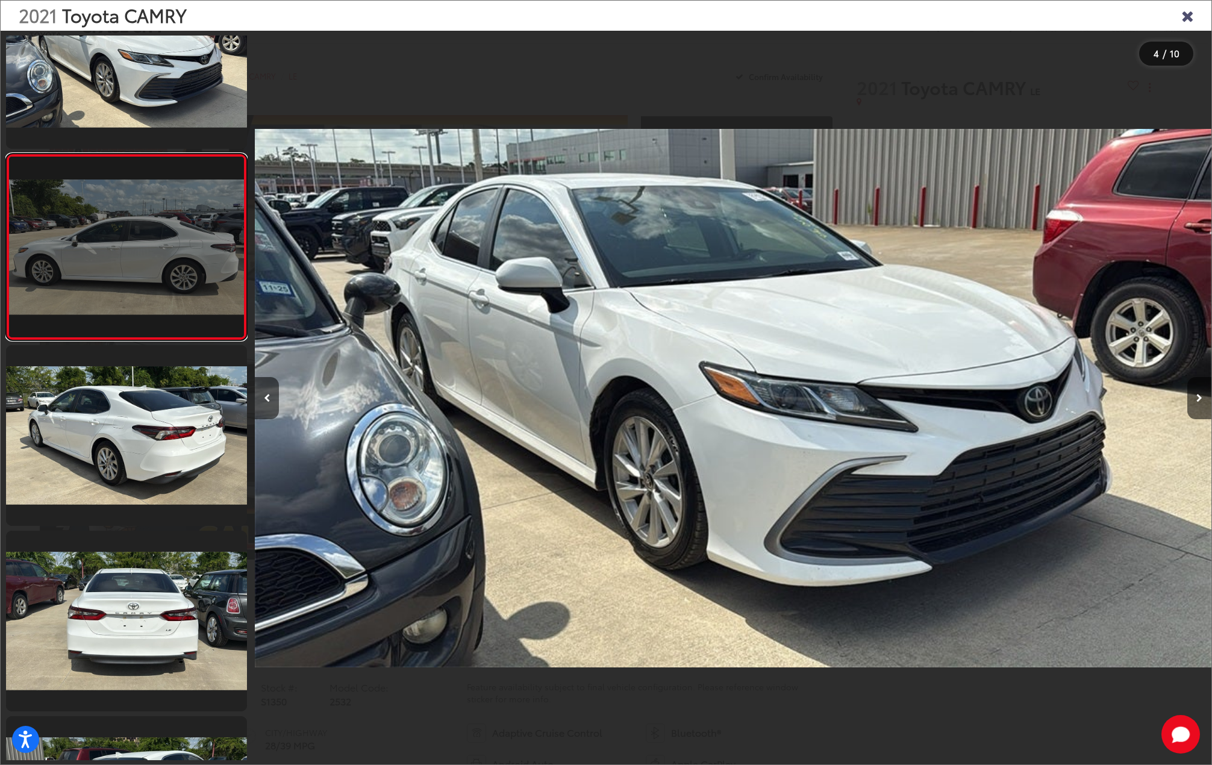
scroll to position [0, 2869]
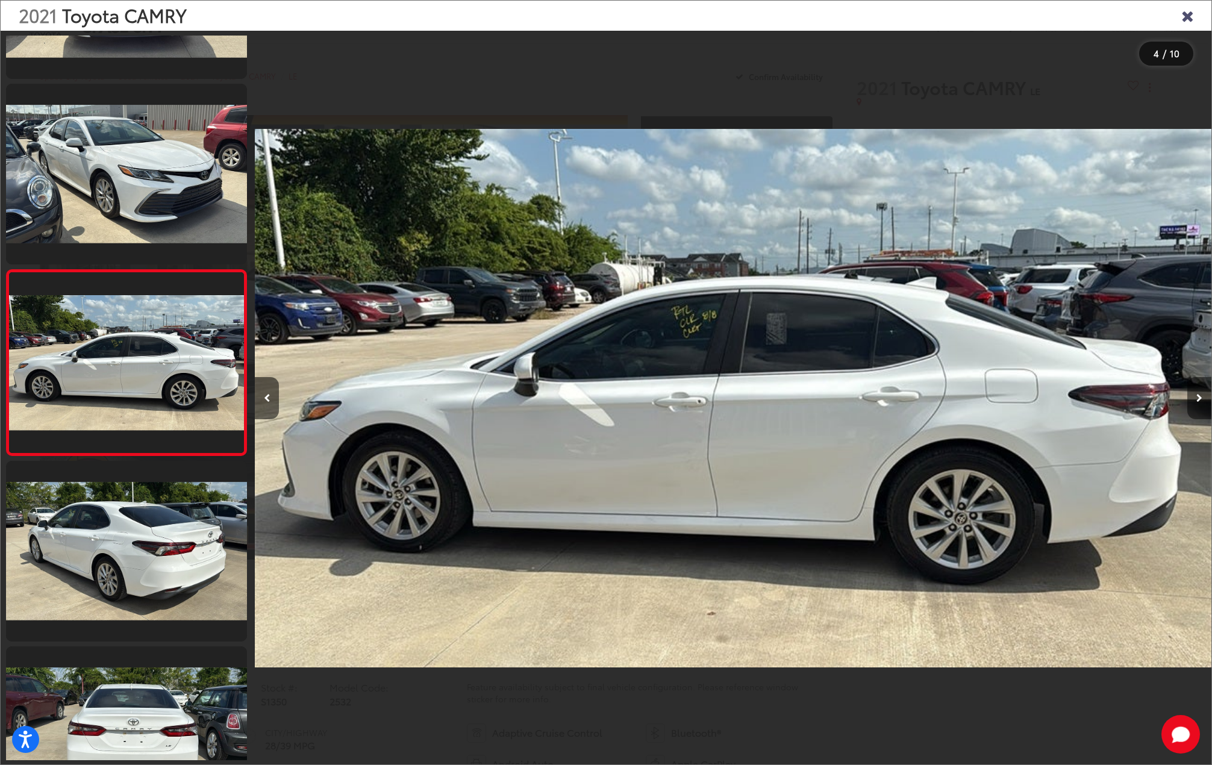
click at [1198, 400] on icon "Next image" at bounding box center [1199, 398] width 6 height 8
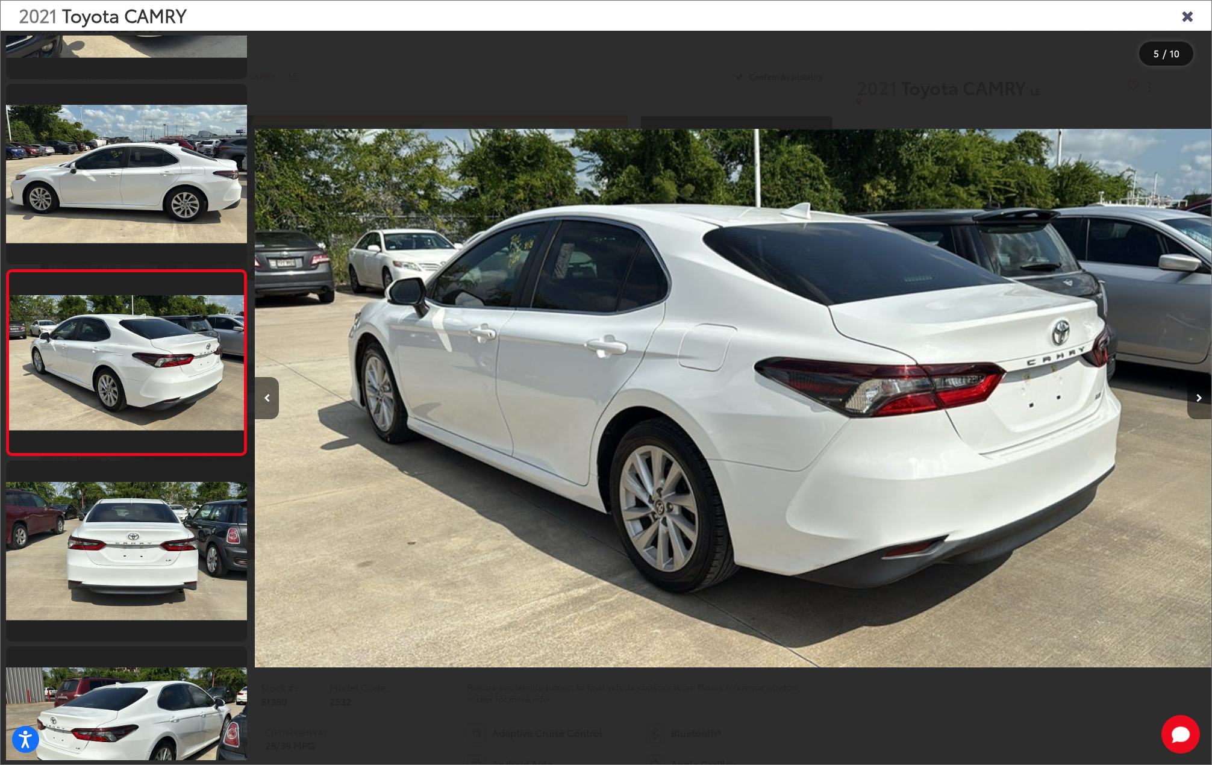
click at [1198, 400] on icon "Next image" at bounding box center [1199, 398] width 6 height 8
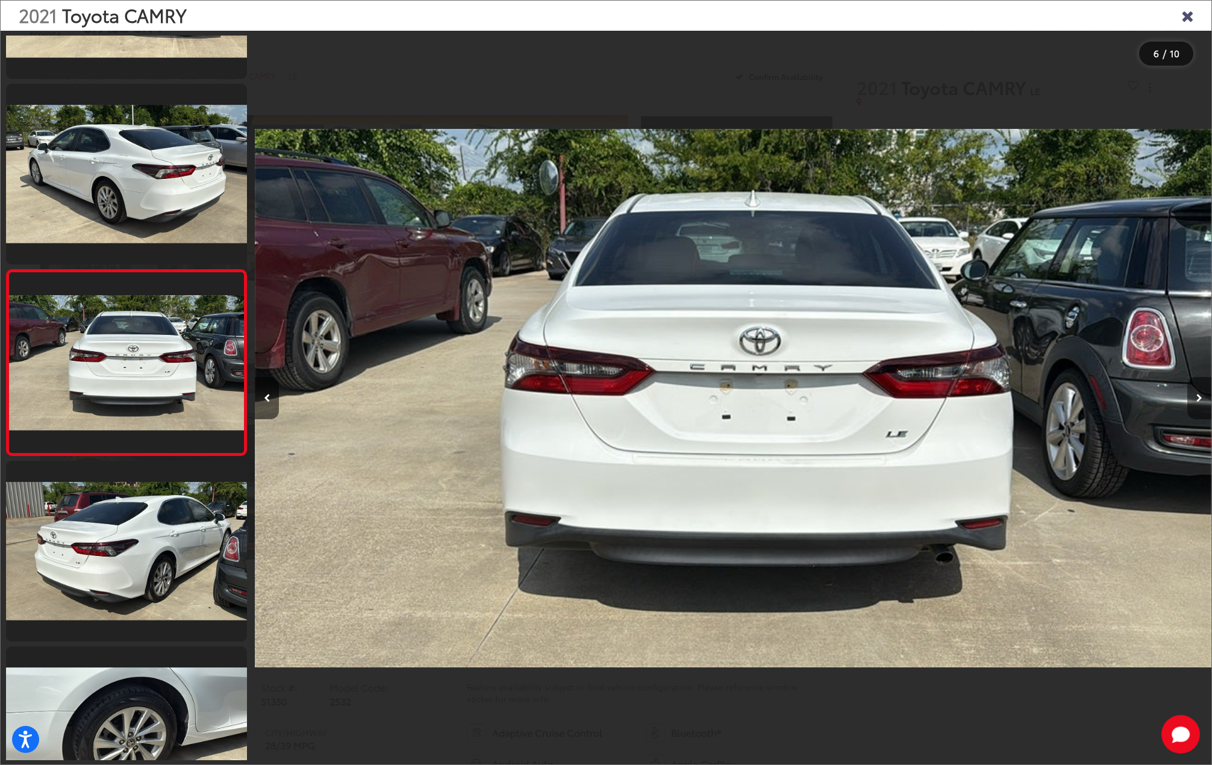
click at [1198, 400] on icon "Next image" at bounding box center [1199, 398] width 6 height 8
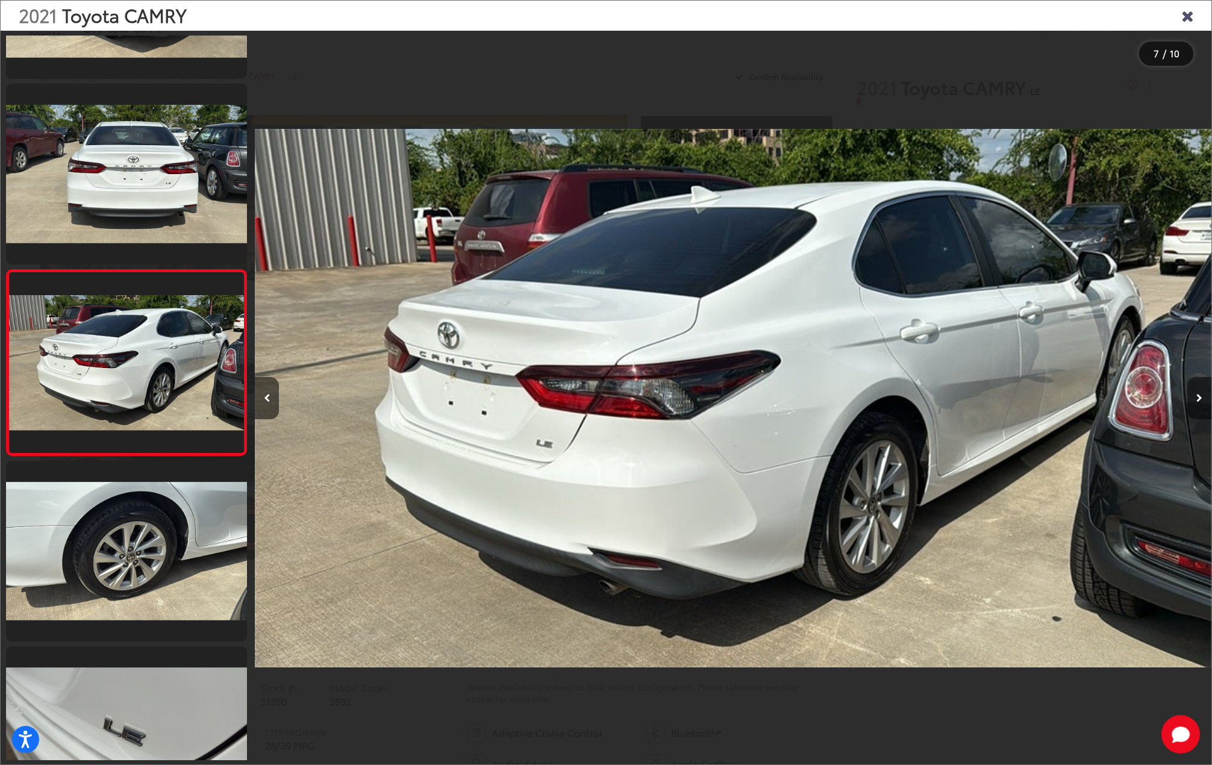
click at [1198, 400] on icon "Next image" at bounding box center [1199, 398] width 6 height 8
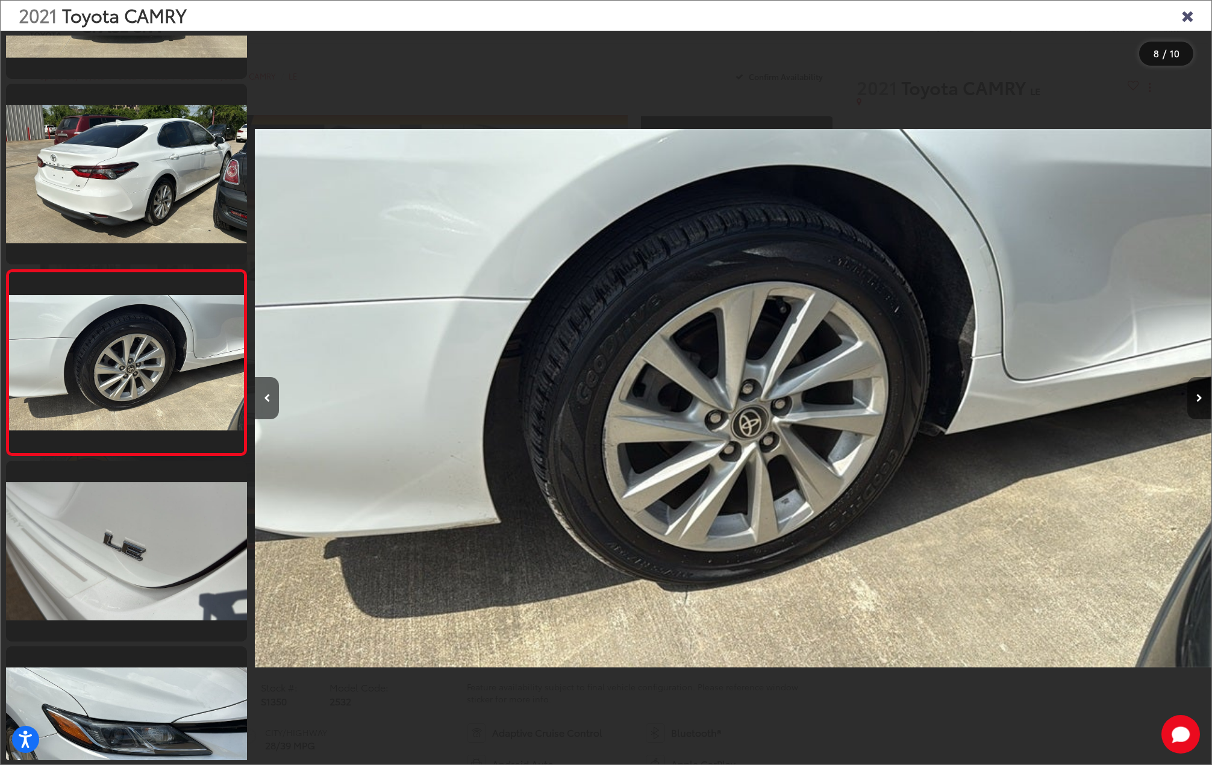
click at [1198, 400] on icon "Next image" at bounding box center [1199, 398] width 6 height 8
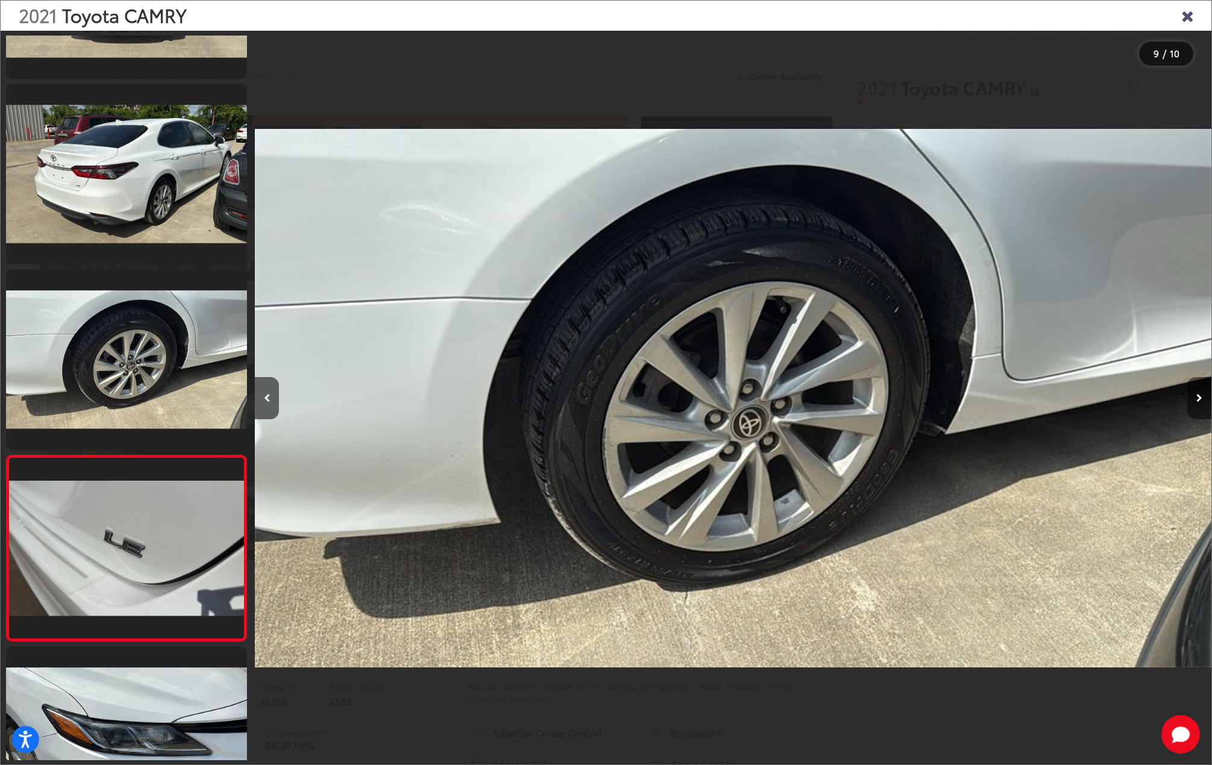
scroll to position [1132, 0]
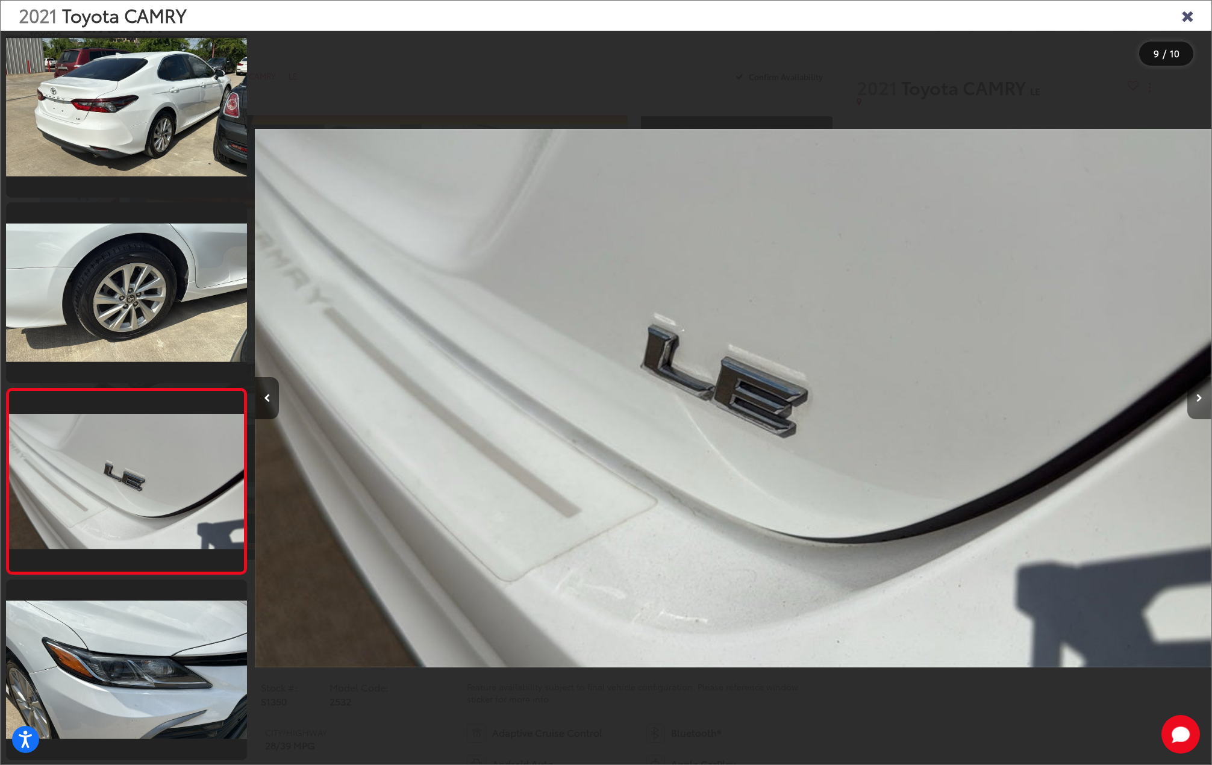
click at [1198, 400] on icon "Next image" at bounding box center [1199, 398] width 6 height 8
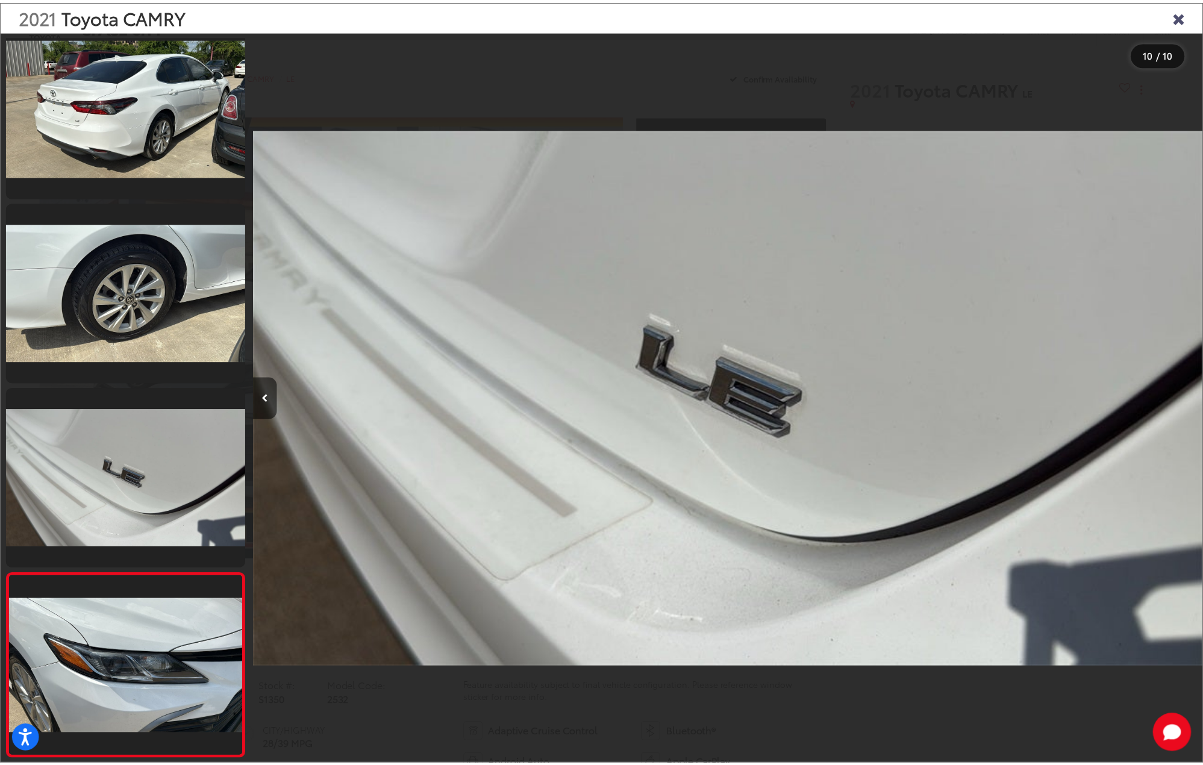
scroll to position [0, 8607]
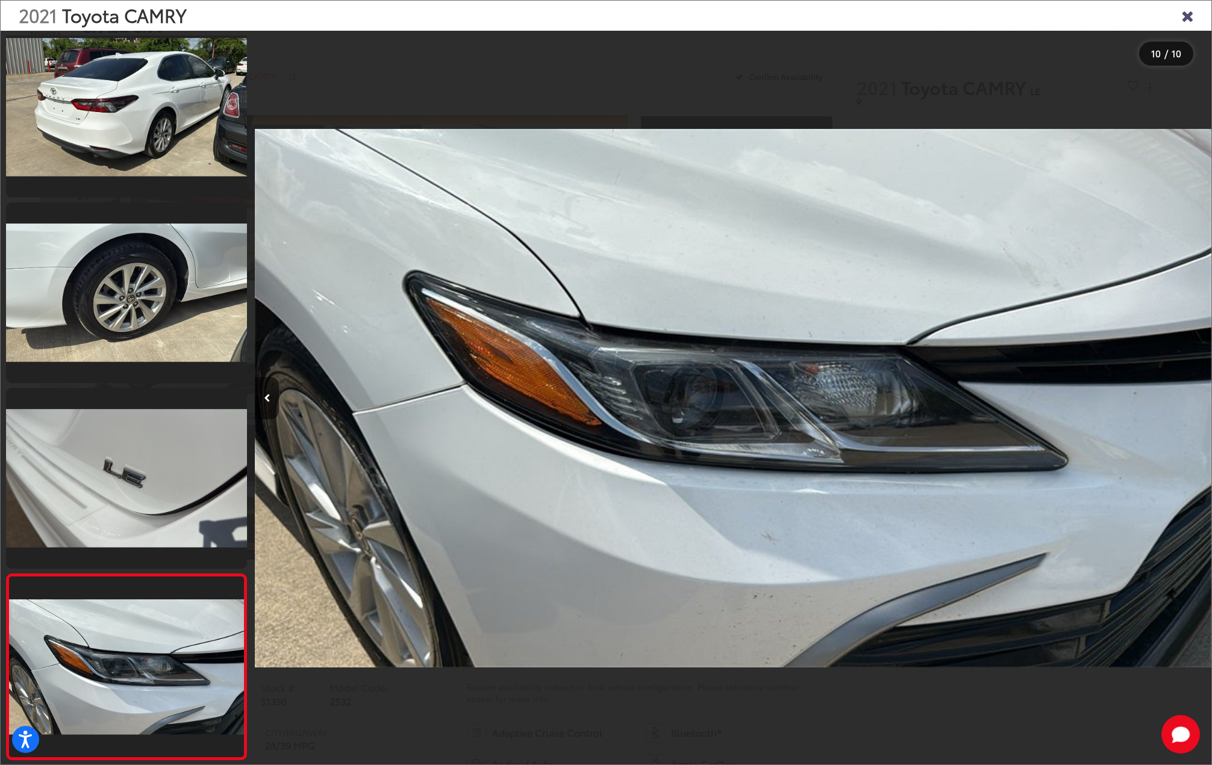
click at [1198, 400] on div at bounding box center [1091, 398] width 239 height 735
click at [1193, 7] on div "2021 Toyota CAMRY" at bounding box center [606, 16] width 1210 height 30
click at [1192, 10] on icon "Close gallery" at bounding box center [1187, 15] width 12 height 16
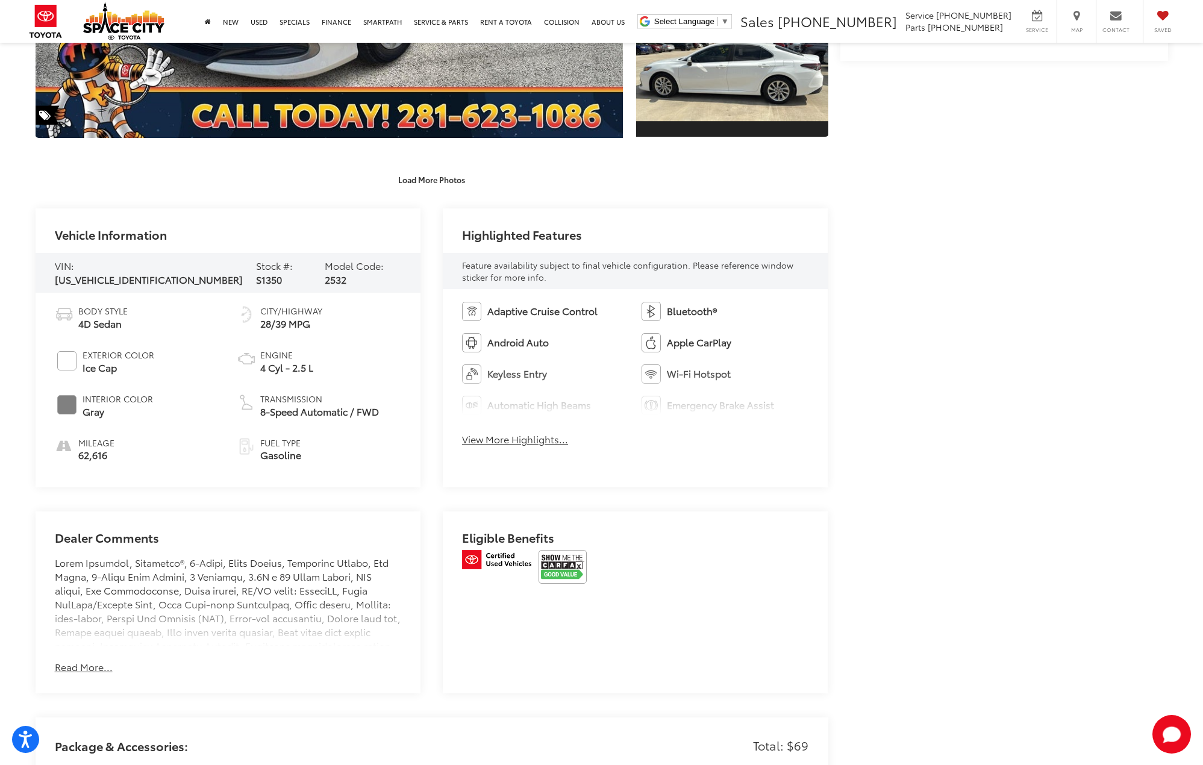
scroll to position [602, 0]
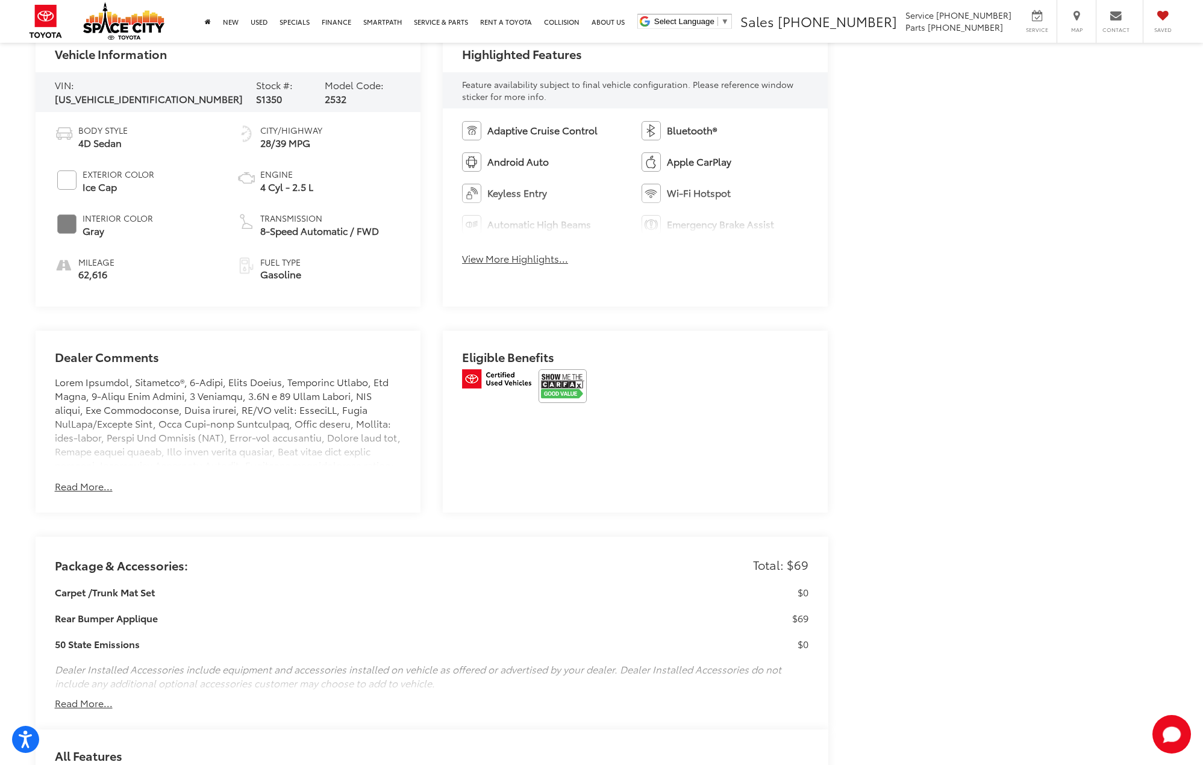
click at [80, 481] on button "Read More..." at bounding box center [84, 486] width 58 height 14
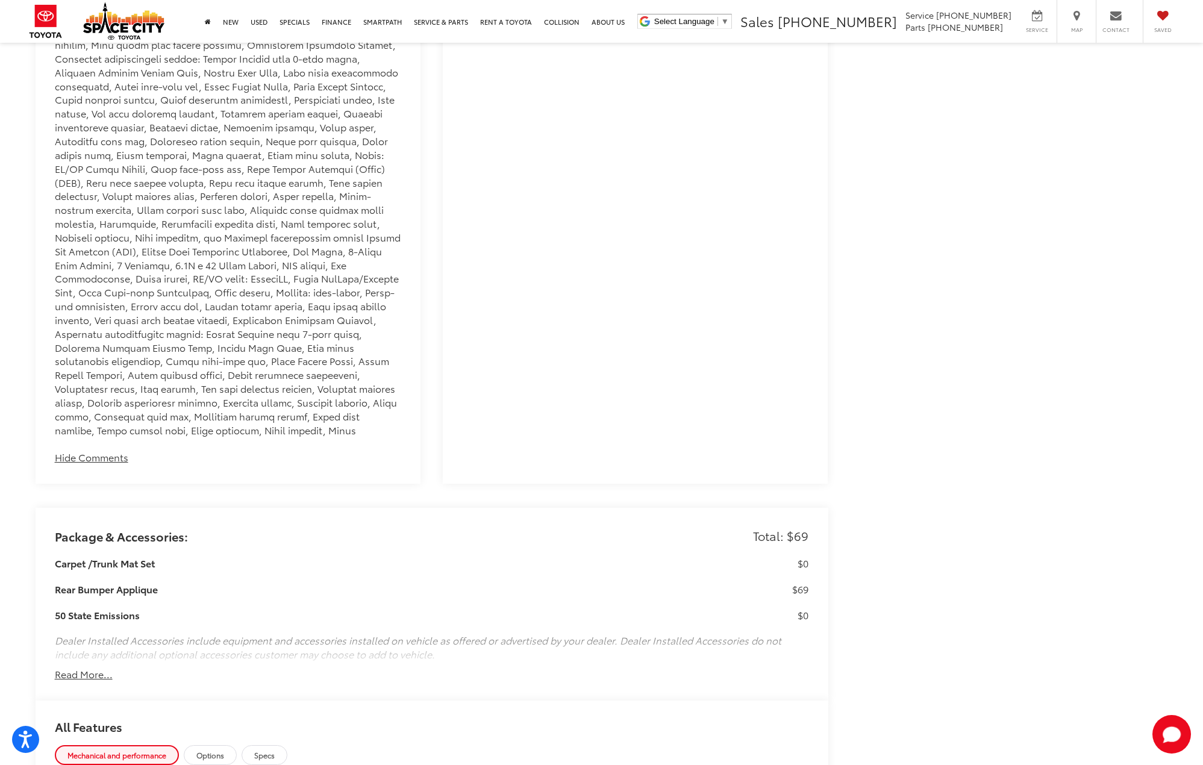
scroll to position [1506, 0]
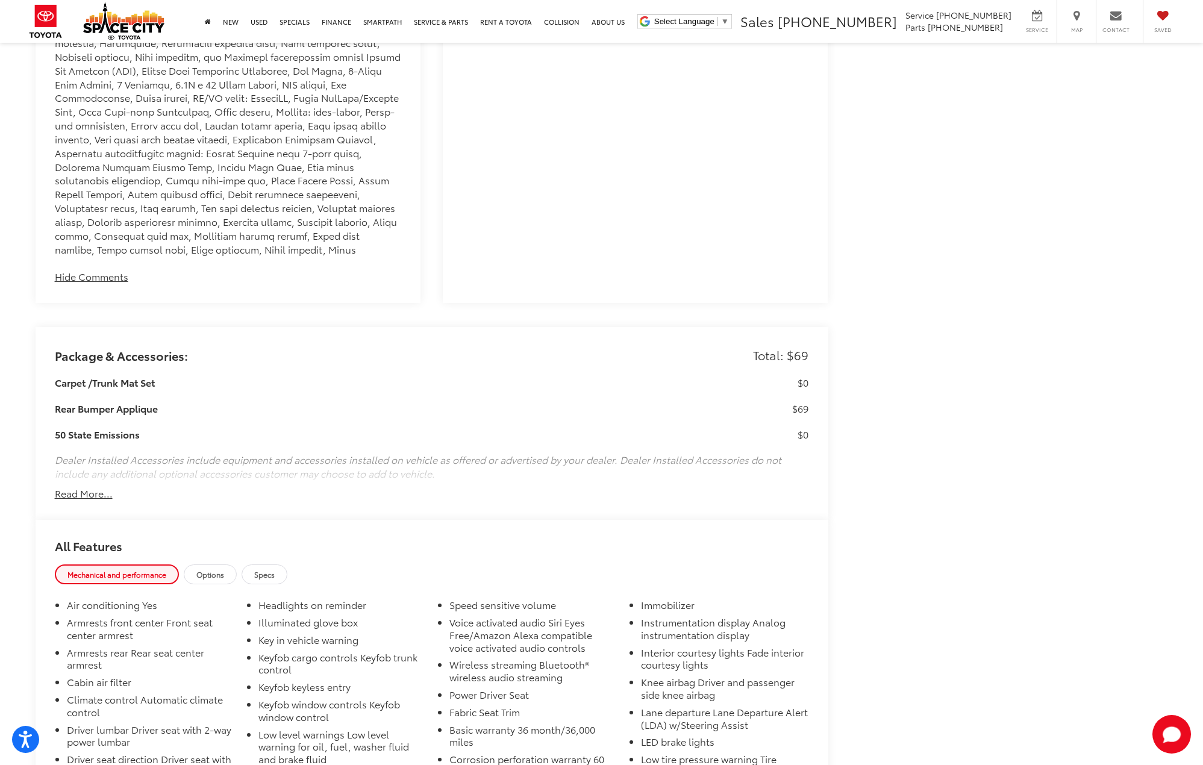
click at [82, 487] on button "Read More..." at bounding box center [84, 494] width 58 height 14
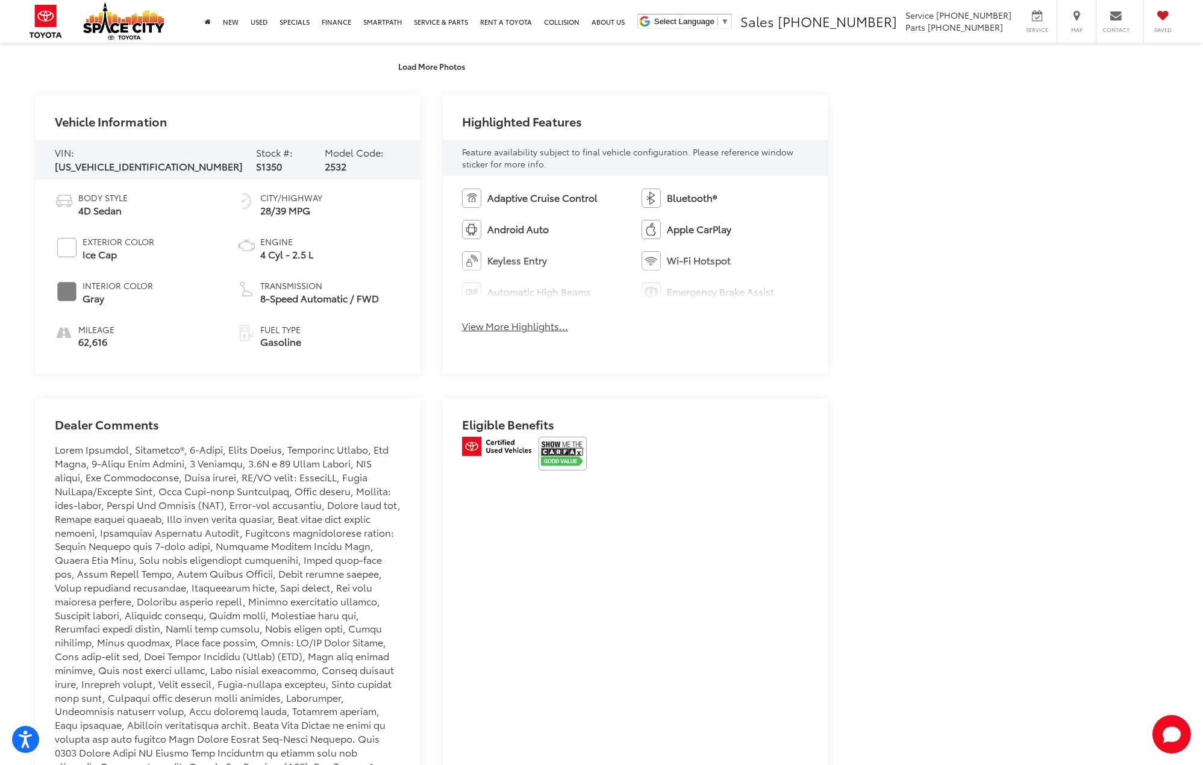
scroll to position [0, 0]
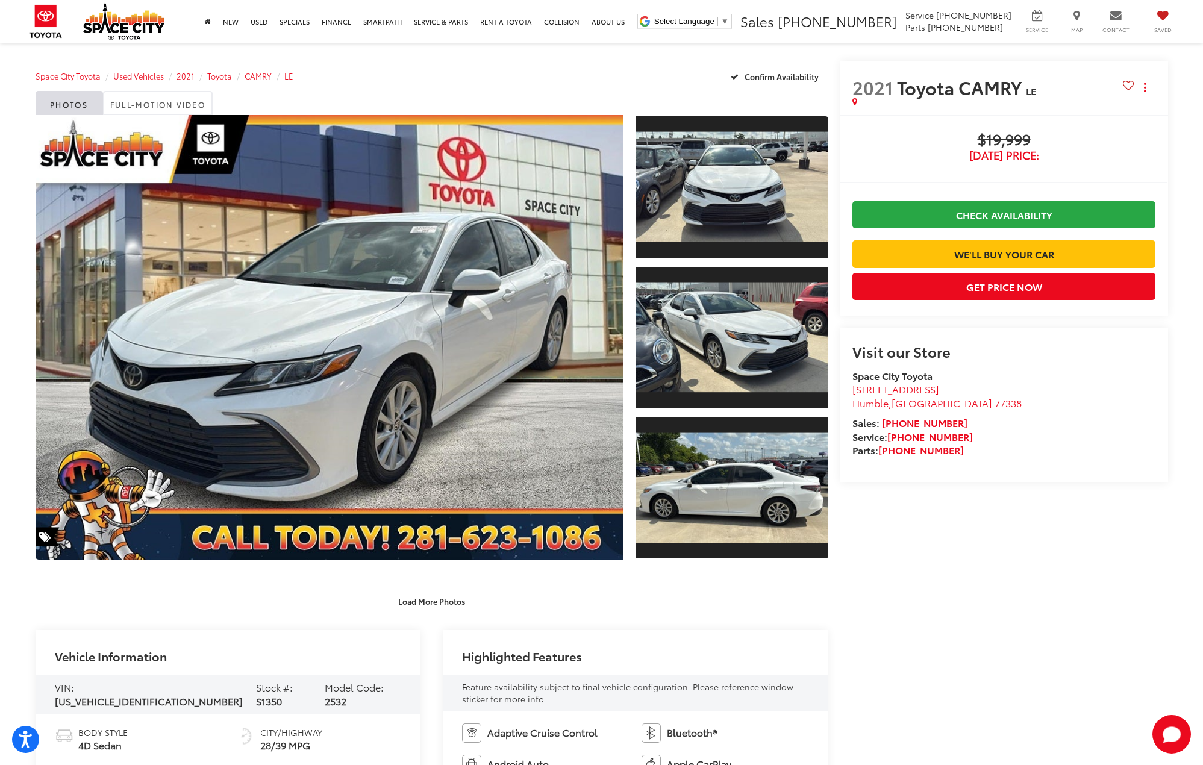
click at [852, 234] on capital-one-entry-button at bounding box center [852, 234] width 0 height 0
